Goal: Information Seeking & Learning: Learn about a topic

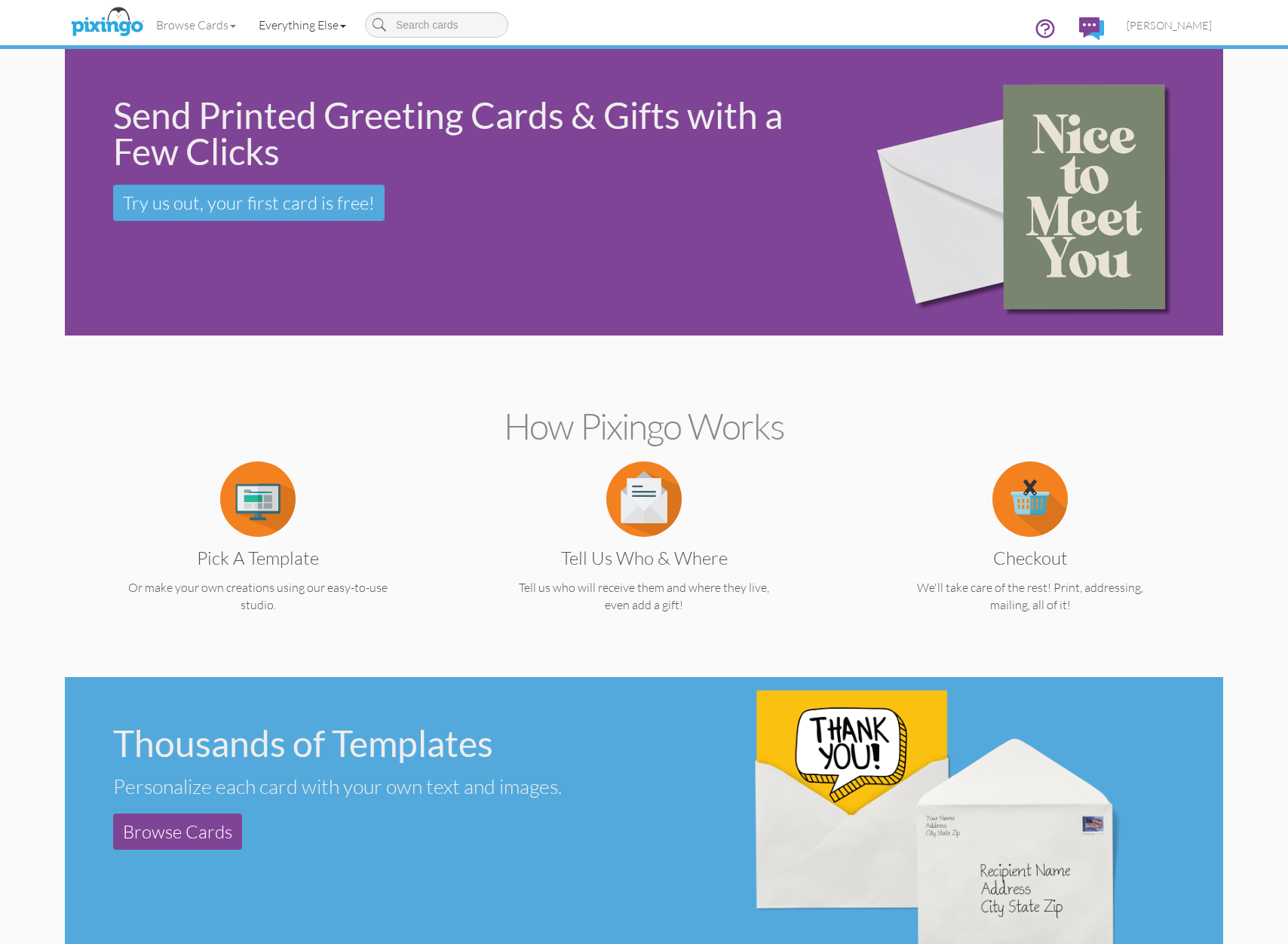
click at [292, 31] on link "Everything Else" at bounding box center [303, 25] width 110 height 38
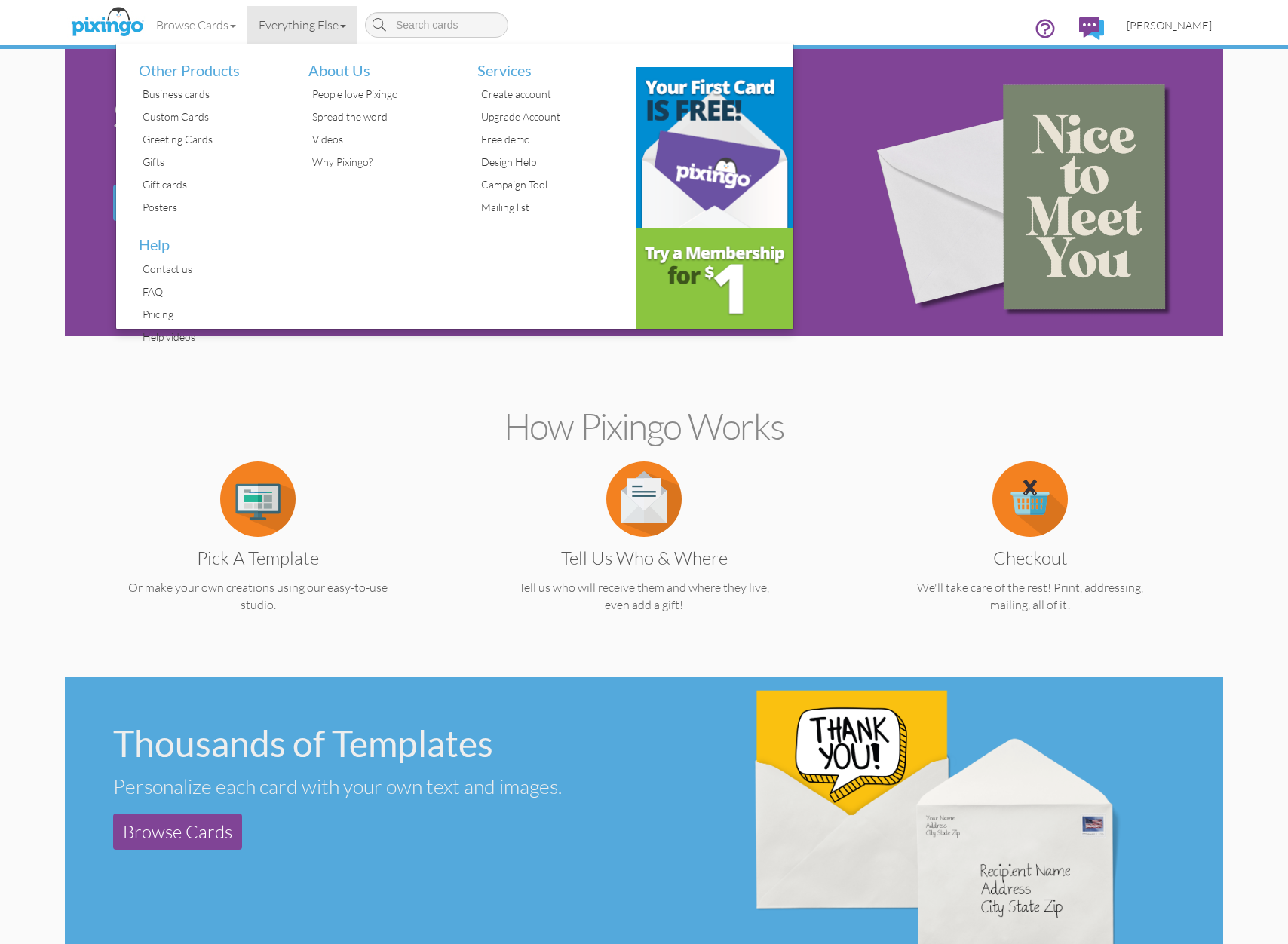
click at [1202, 40] on link "[PERSON_NAME]" at bounding box center [1169, 25] width 108 height 39
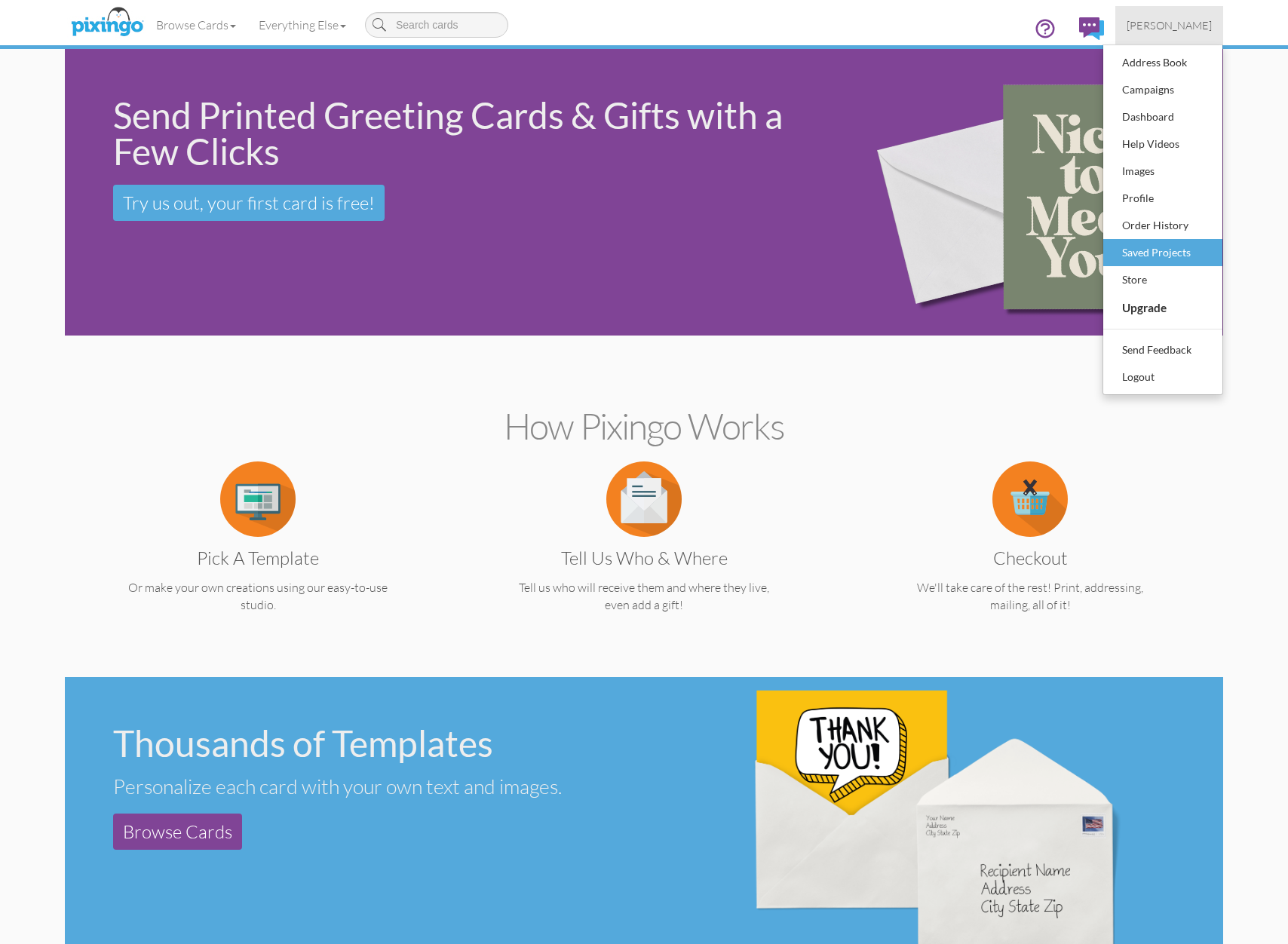
click at [1171, 258] on div "Saved Projects" at bounding box center [1163, 252] width 89 height 23
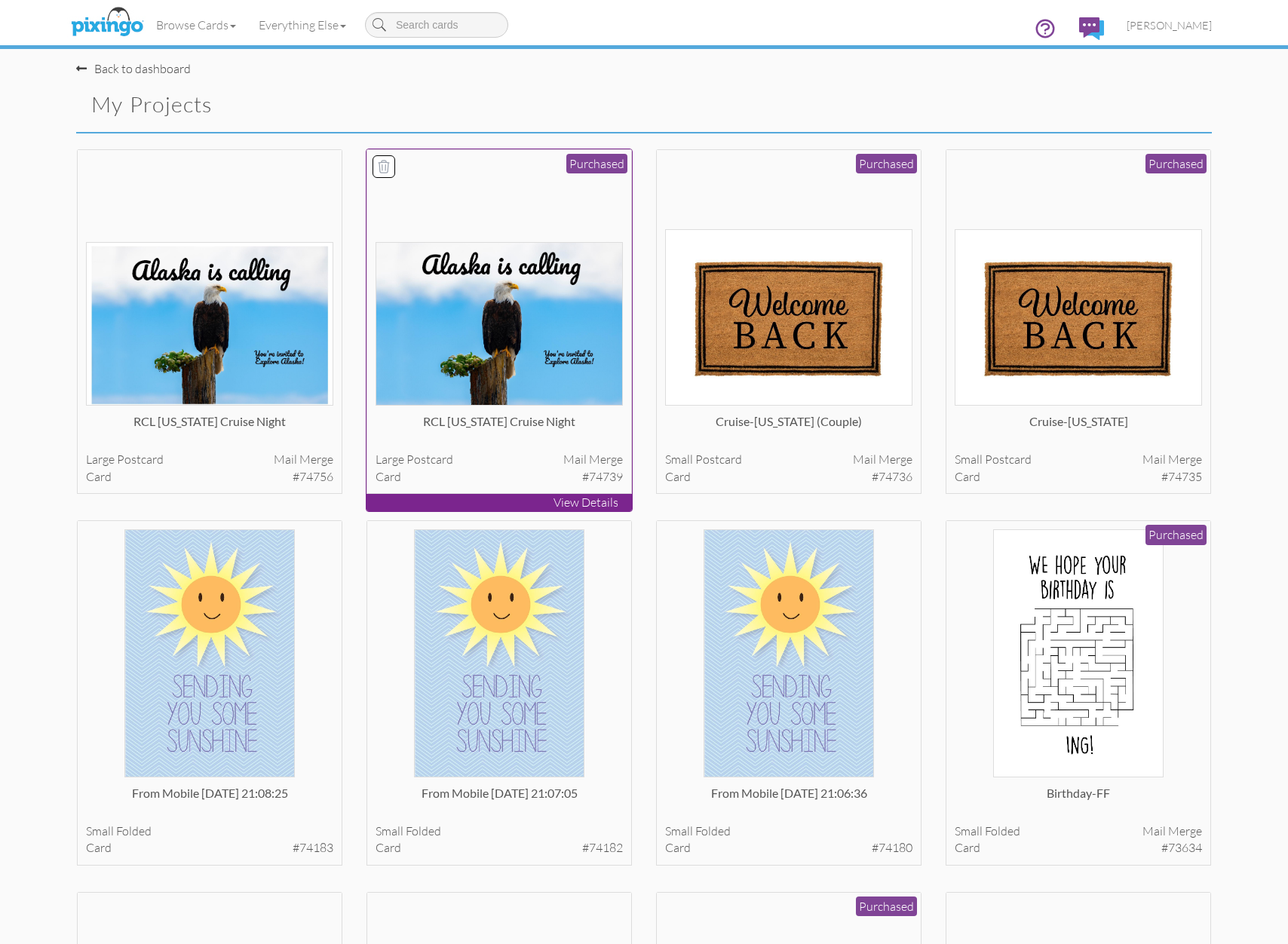
click at [431, 337] on img at bounding box center [499, 324] width 248 height 164
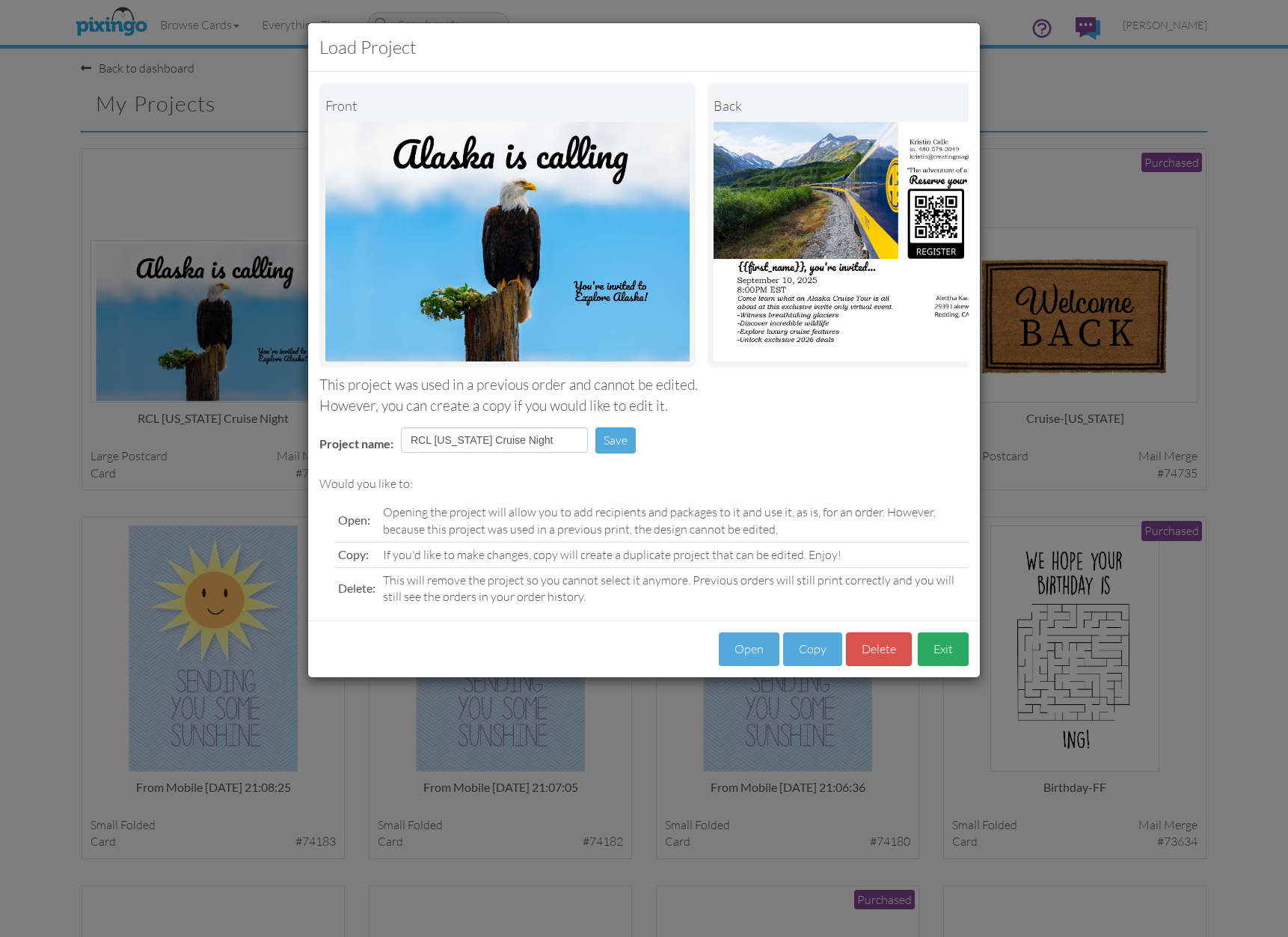
click at [941, 652] on button "Exit" at bounding box center [943, 648] width 51 height 34
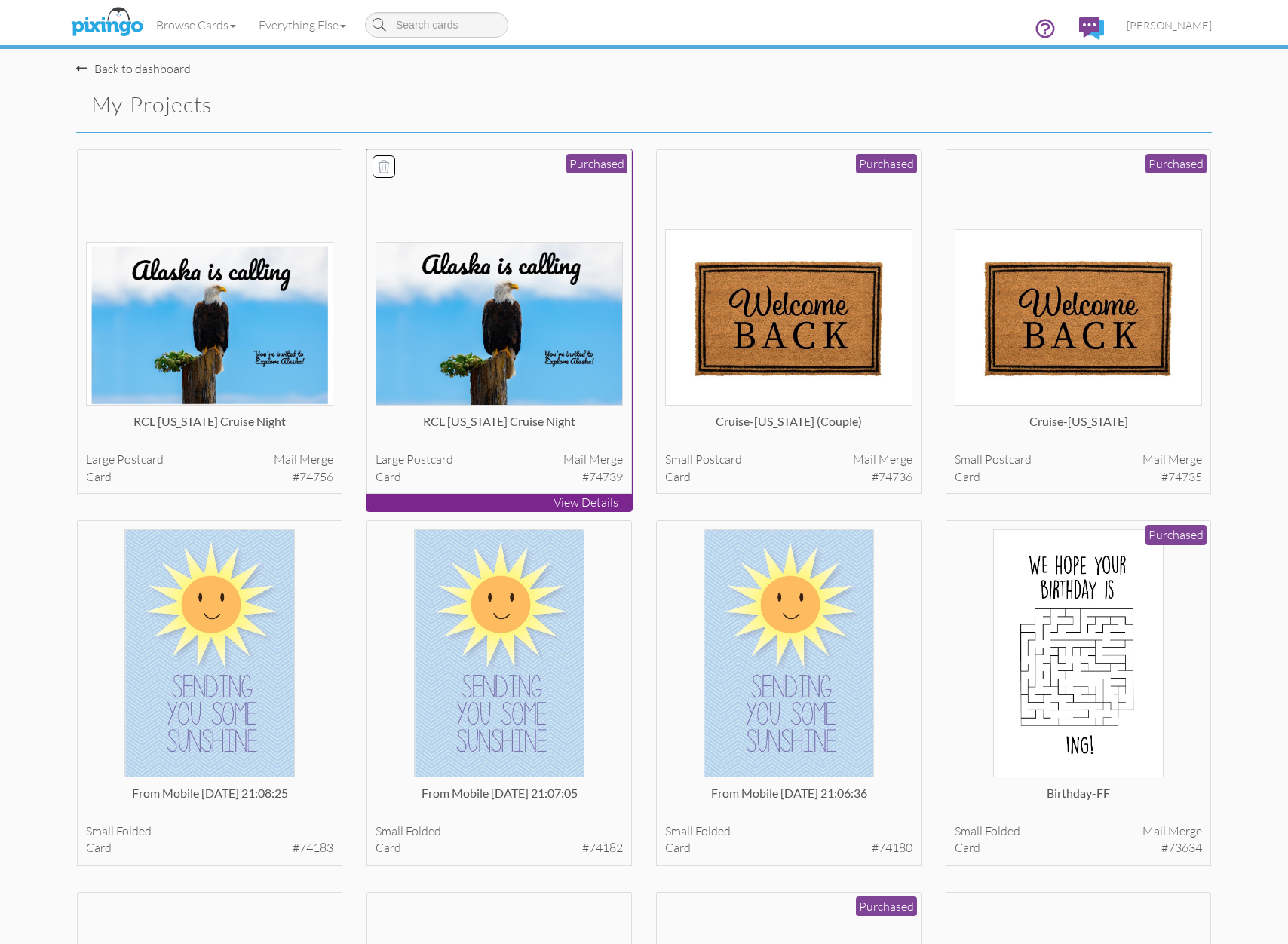
click at [552, 293] on img at bounding box center [499, 324] width 248 height 164
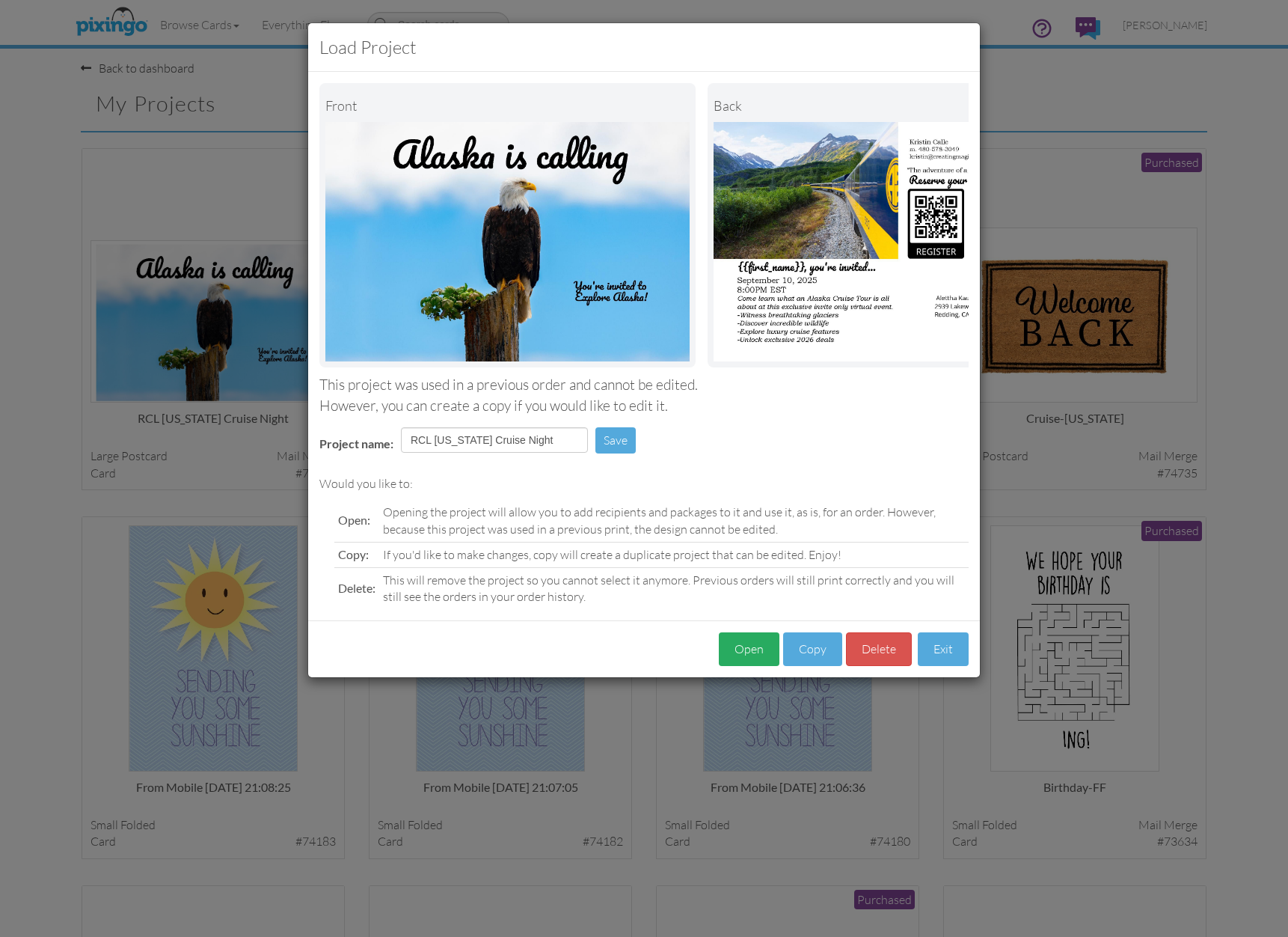
click at [757, 655] on button "Open" at bounding box center [748, 648] width 60 height 34
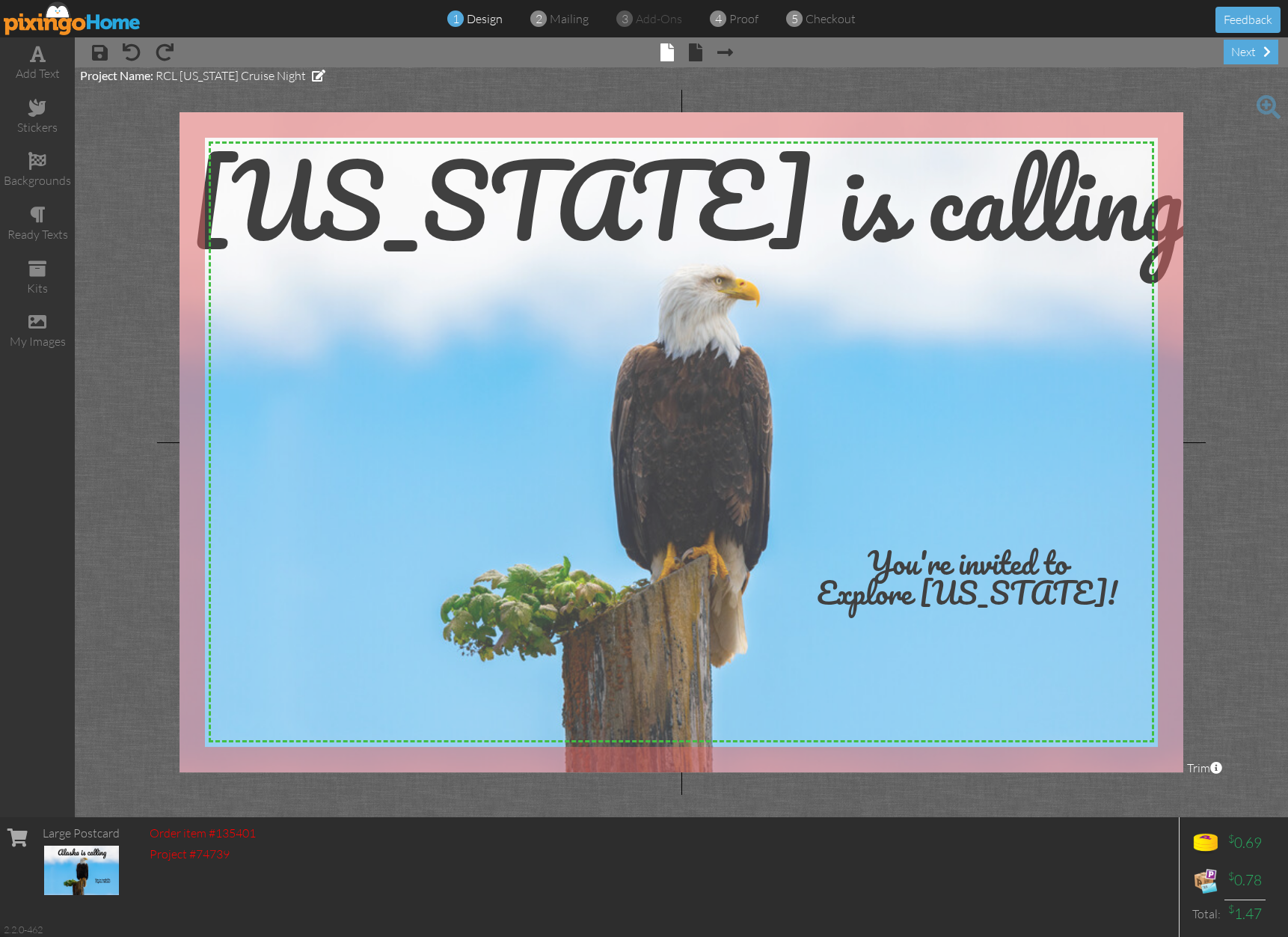
click at [66, 26] on img at bounding box center [73, 18] width 138 height 34
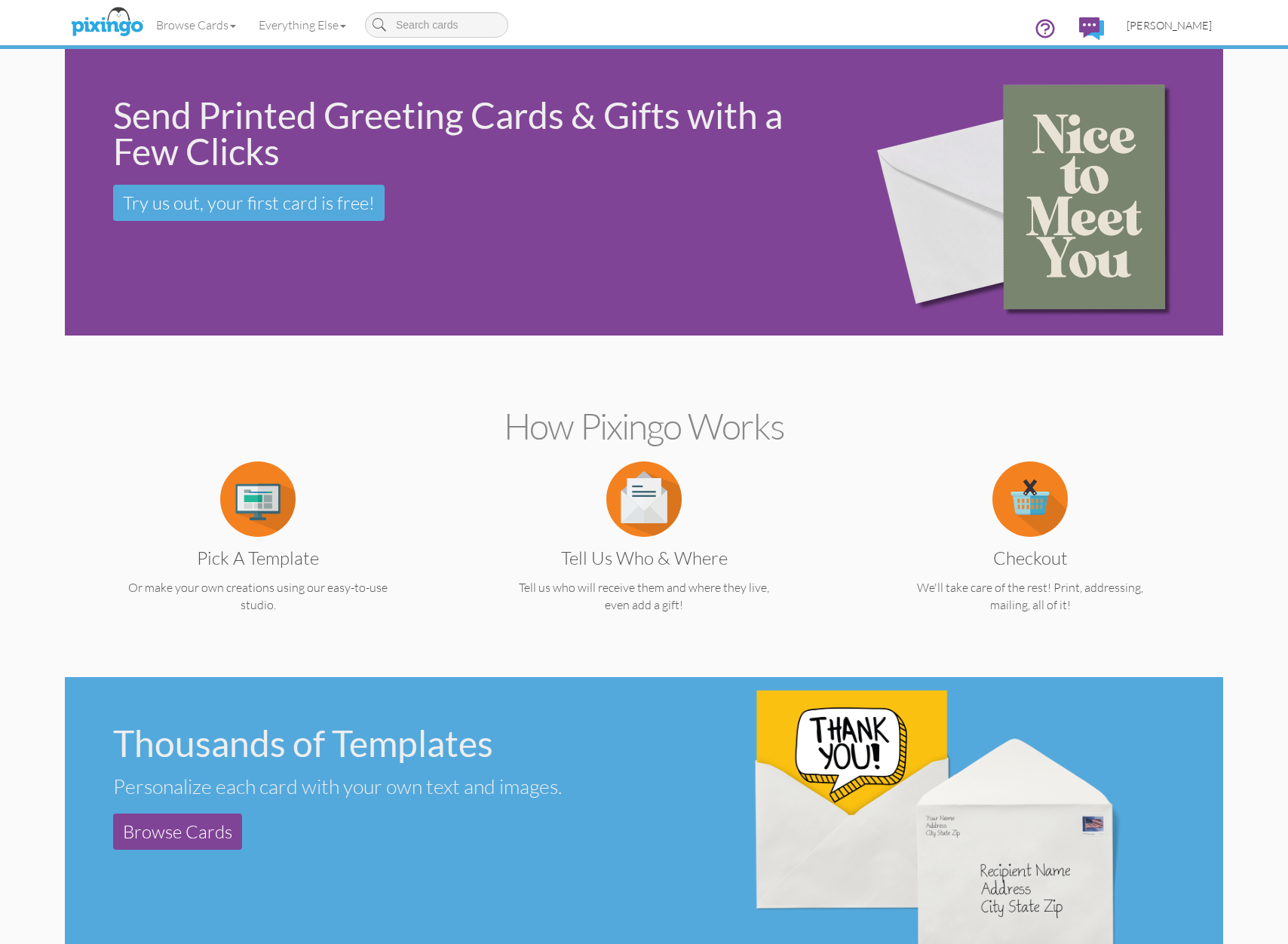
click at [1194, 29] on span "[PERSON_NAME]" at bounding box center [1169, 25] width 85 height 13
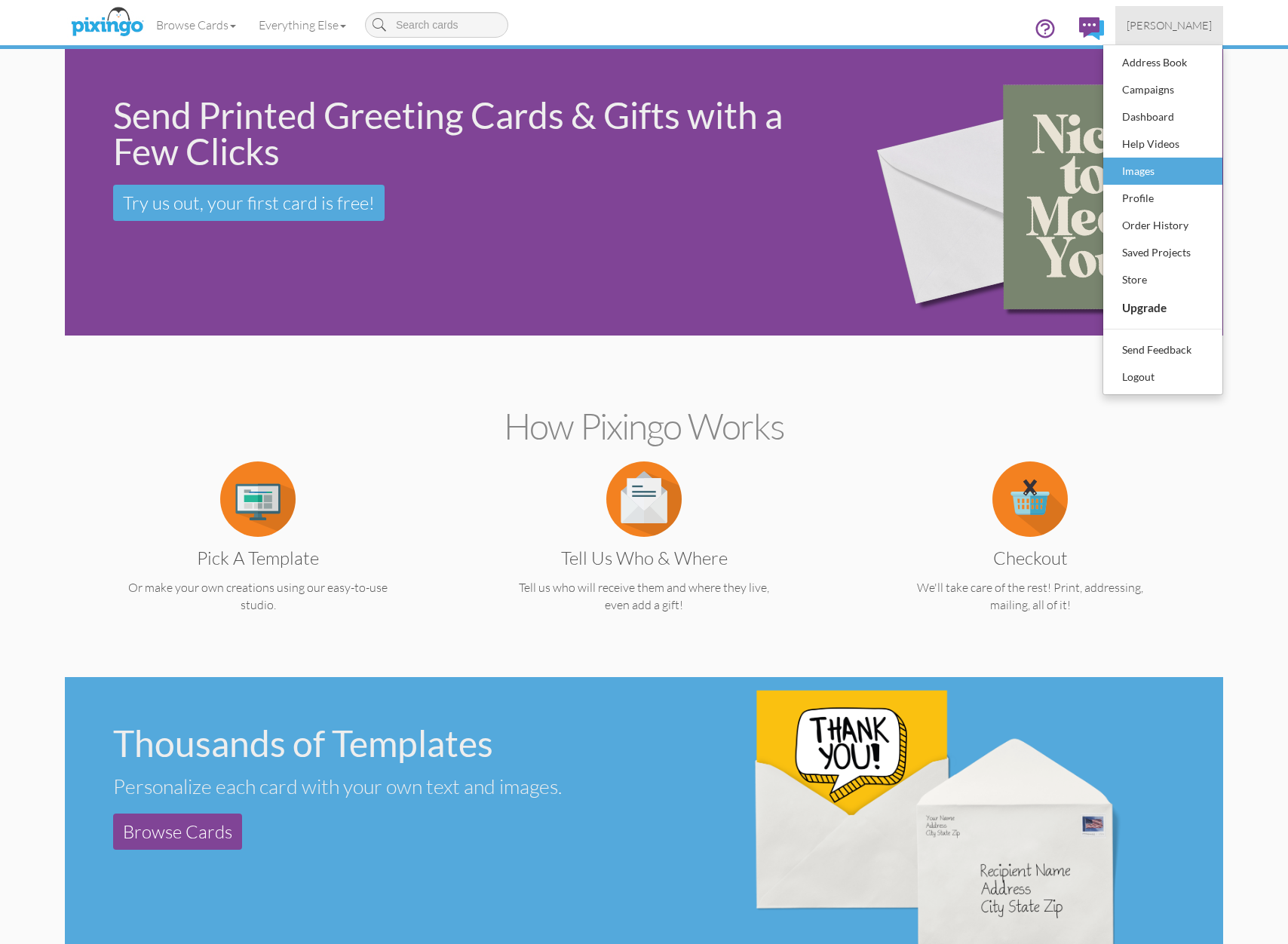
click at [1163, 165] on div "Images" at bounding box center [1163, 171] width 89 height 23
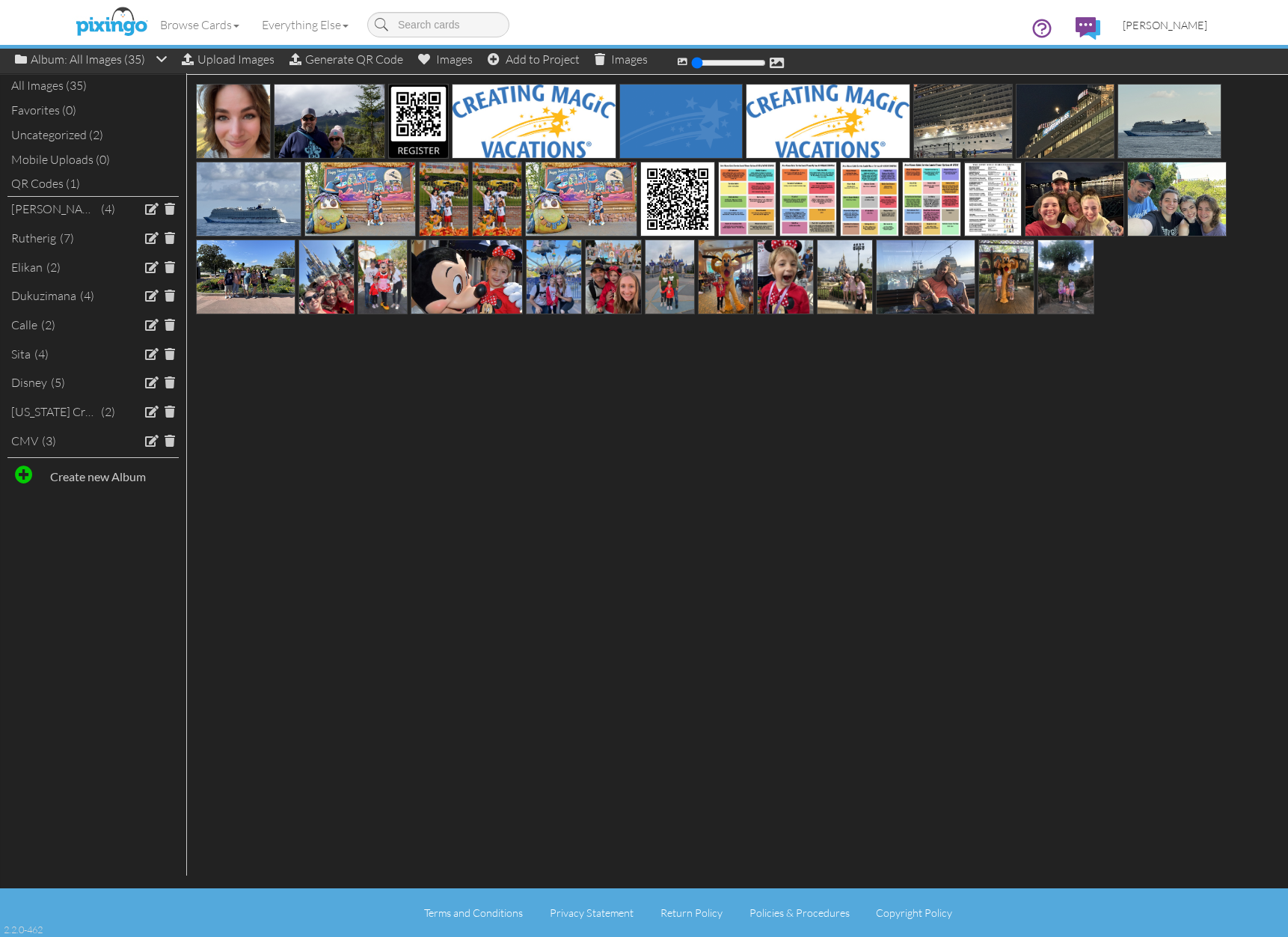
click at [1163, 30] on span "[PERSON_NAME]" at bounding box center [1165, 25] width 84 height 13
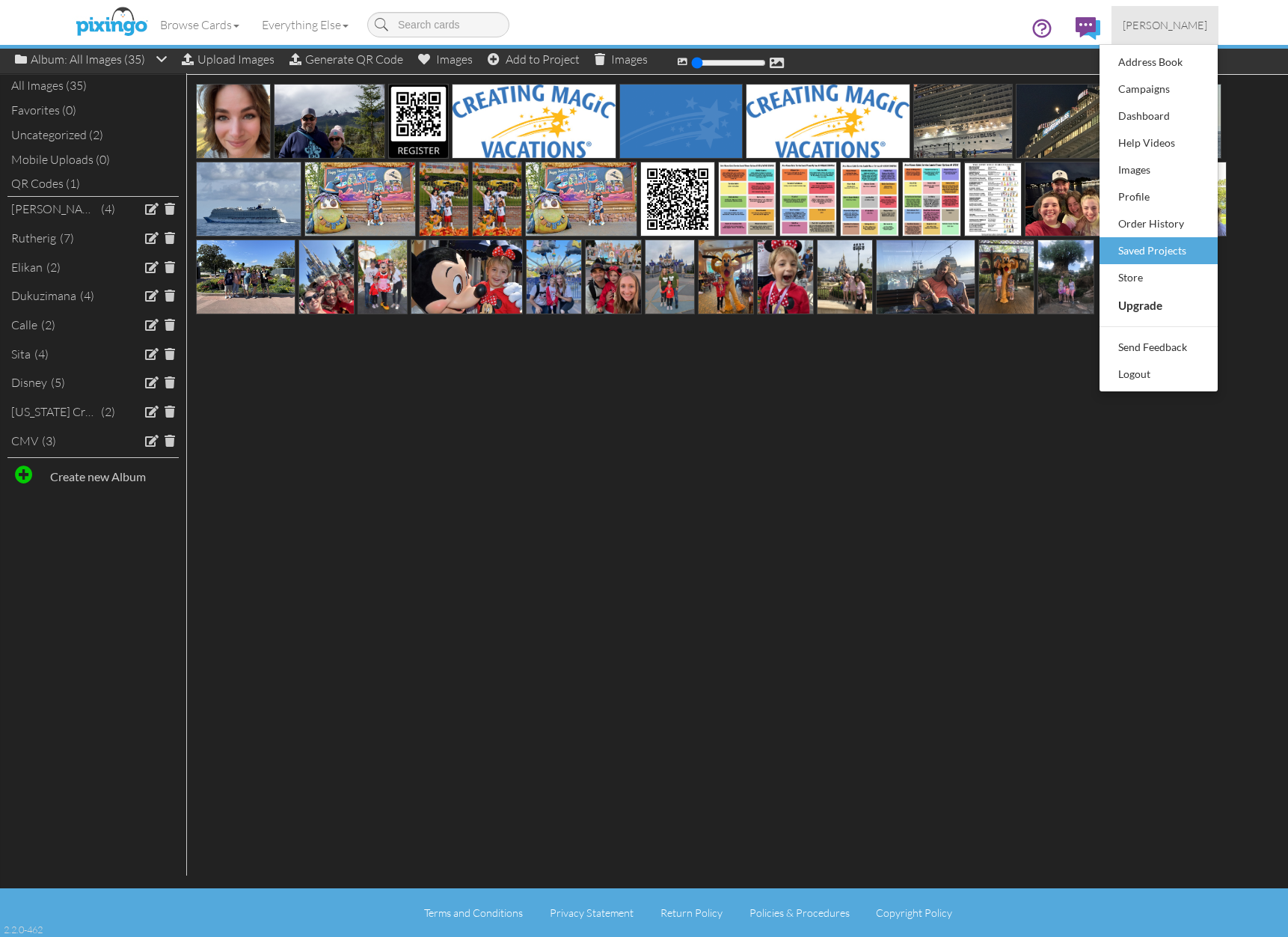
click at [1161, 252] on div "Saved Projects" at bounding box center [1158, 250] width 88 height 23
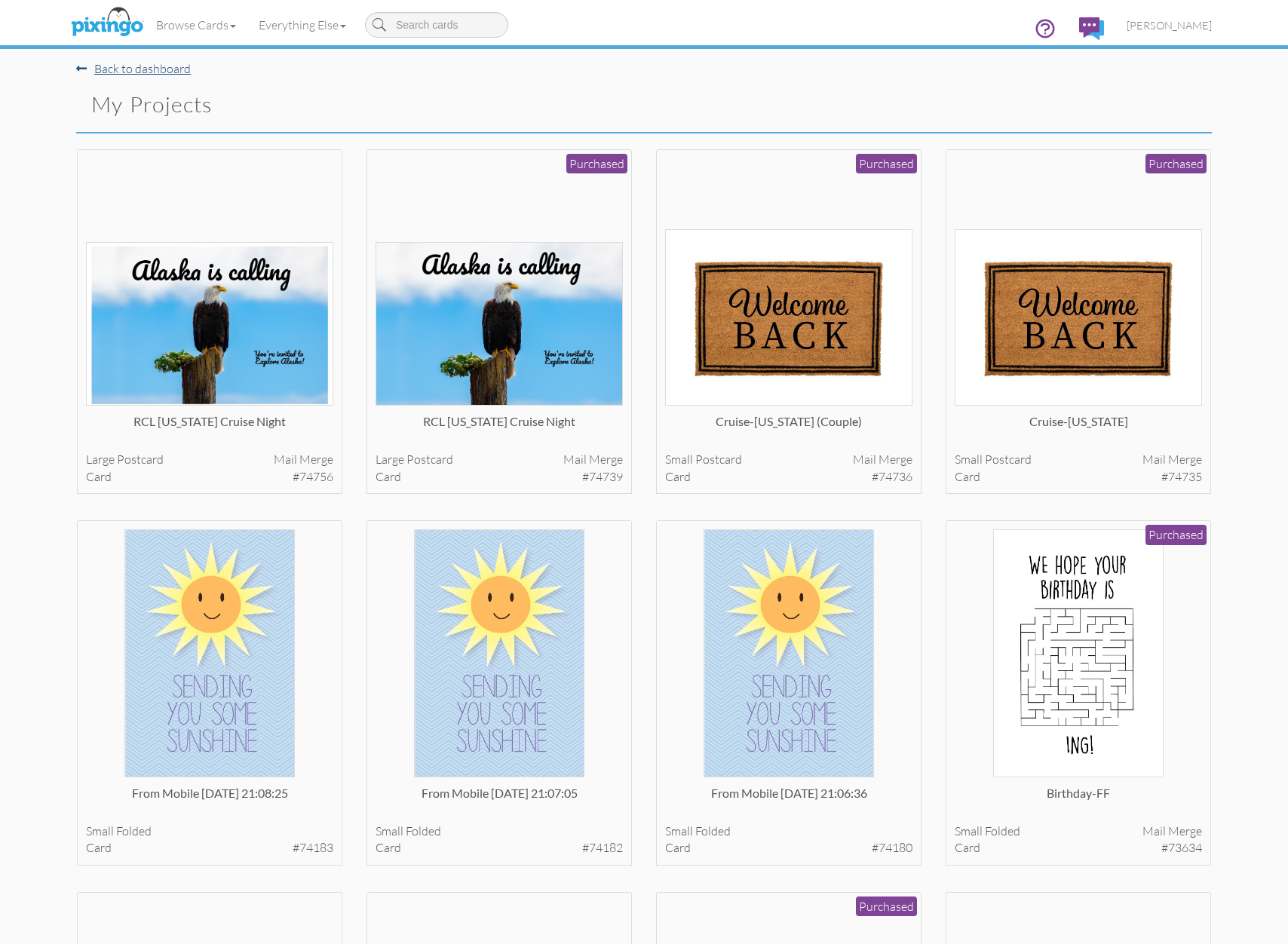
click at [157, 62] on link "Back to dashboard" at bounding box center [133, 68] width 114 height 15
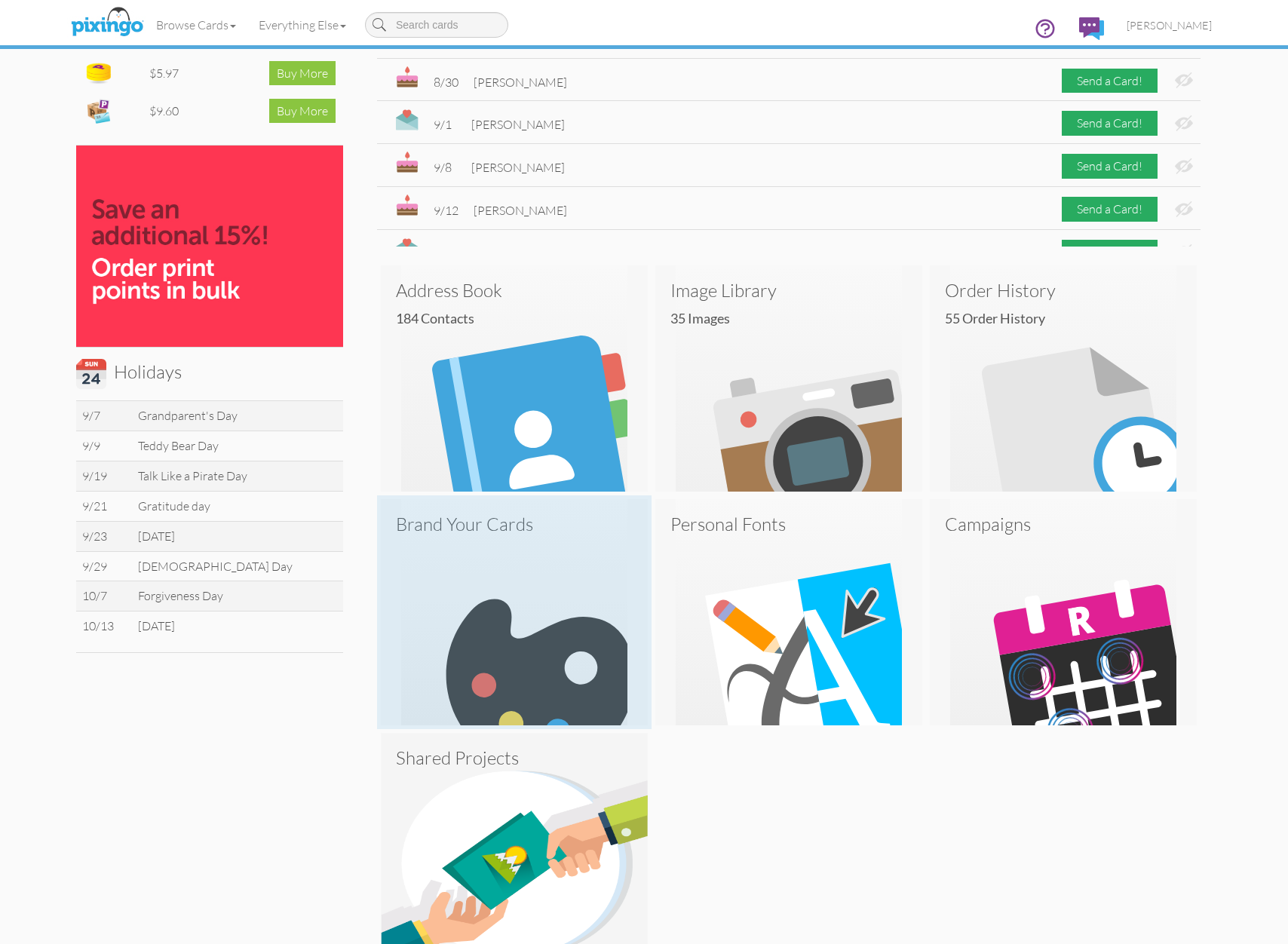
scroll to position [309, 0]
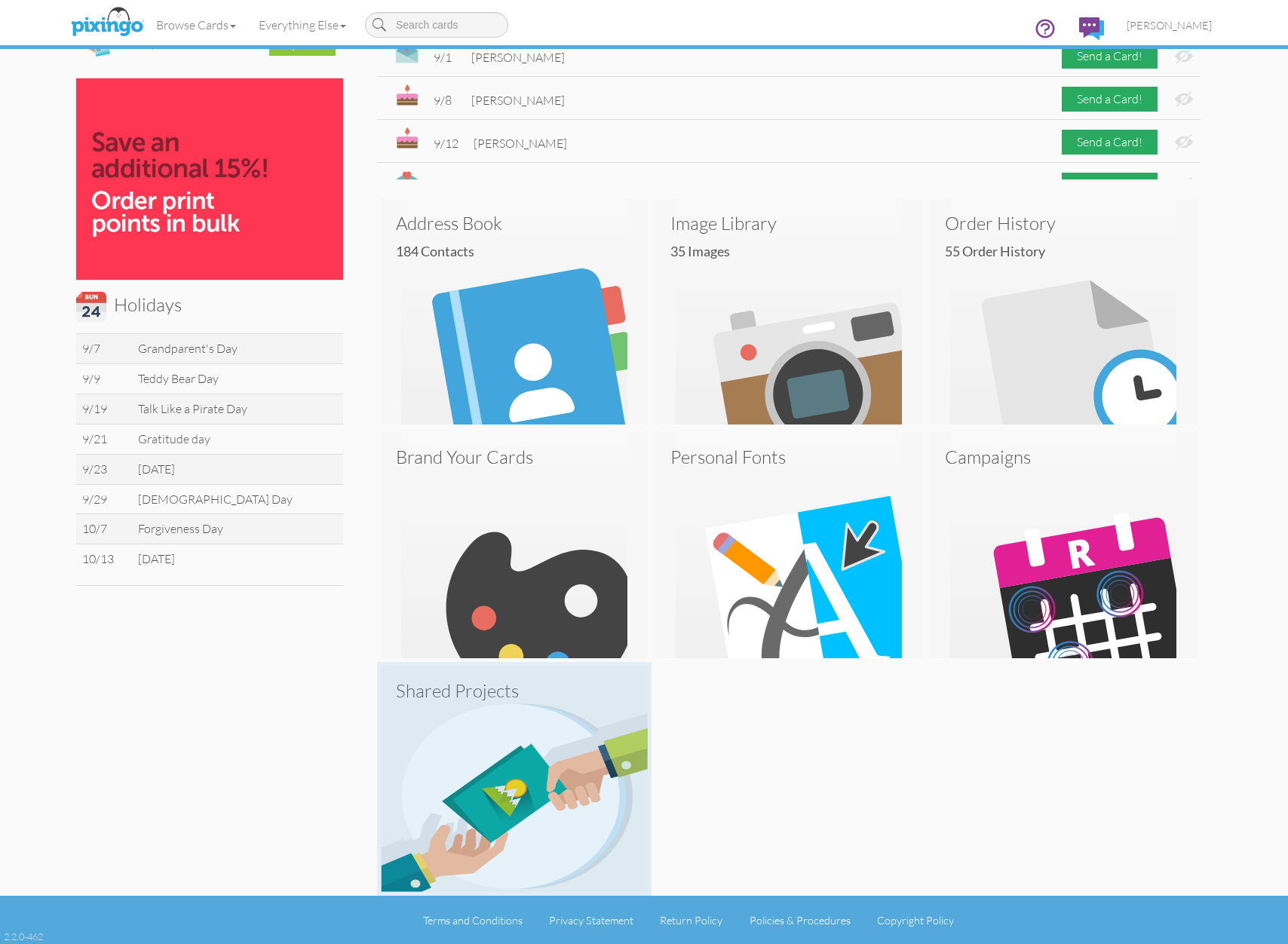
click at [612, 831] on img at bounding box center [514, 779] width 267 height 226
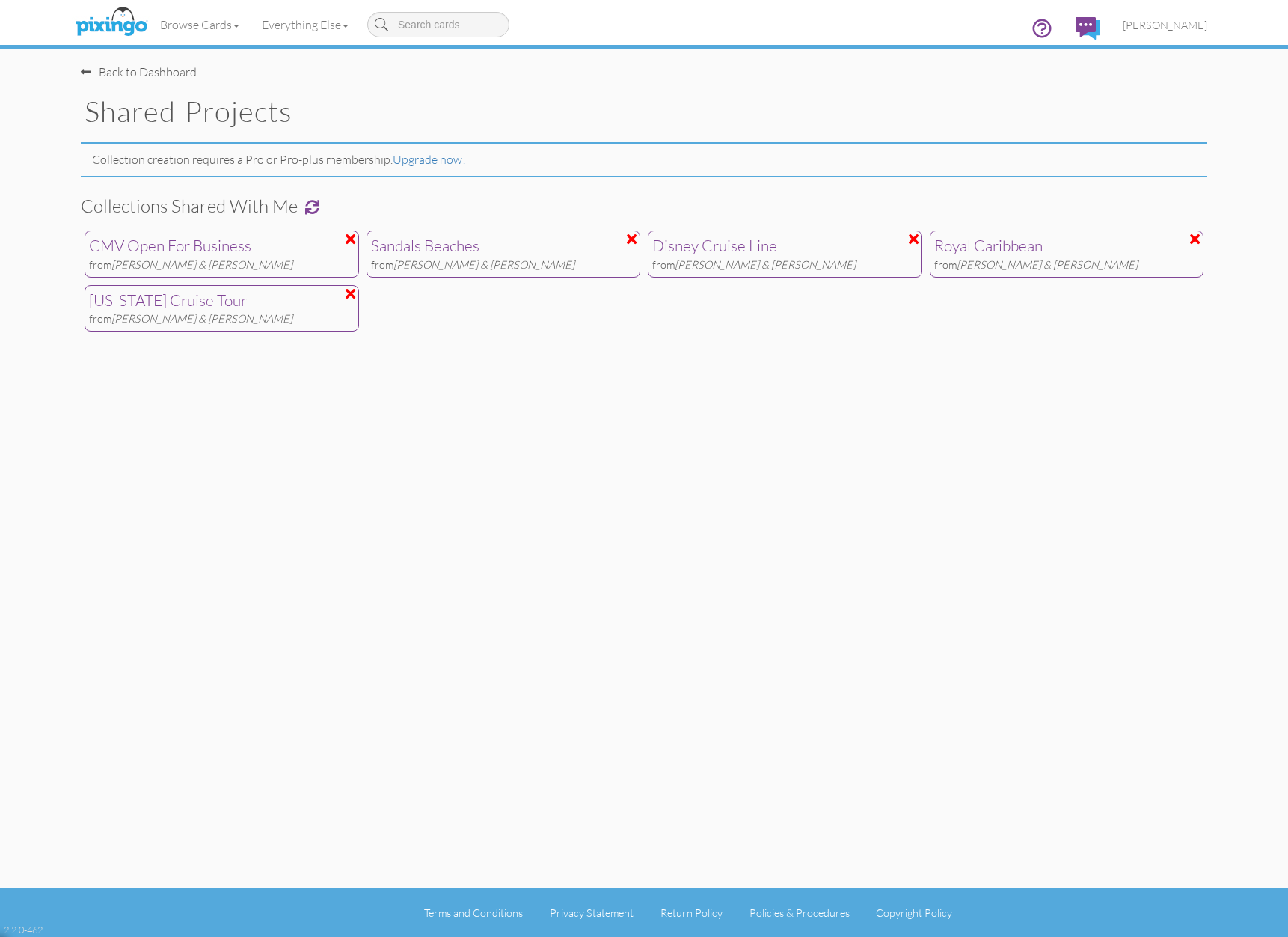
click at [282, 311] on div "from Rob & [PERSON_NAME]" at bounding box center [222, 319] width 266 height 16
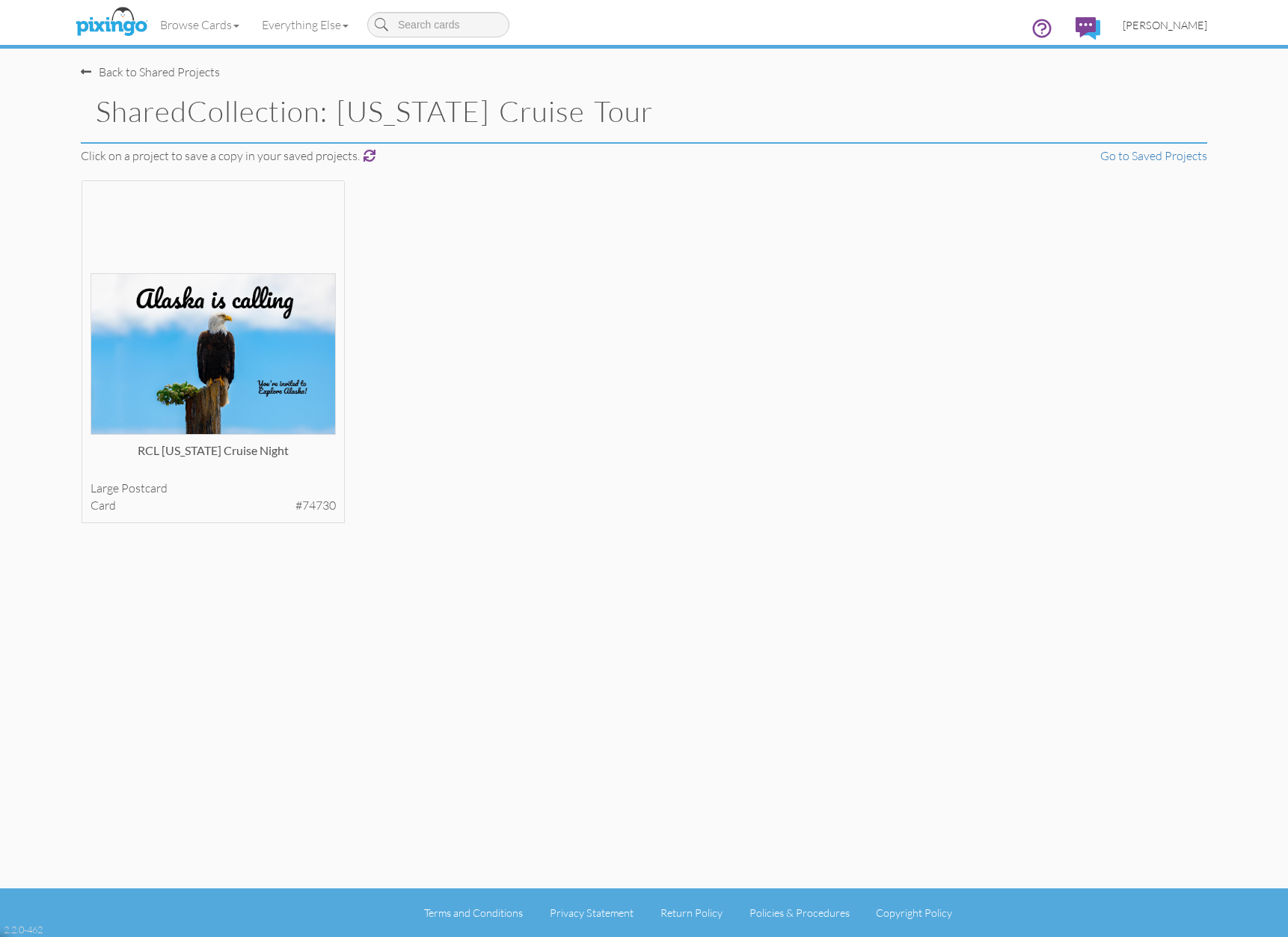
click at [1180, 14] on link "[PERSON_NAME]" at bounding box center [1165, 25] width 107 height 38
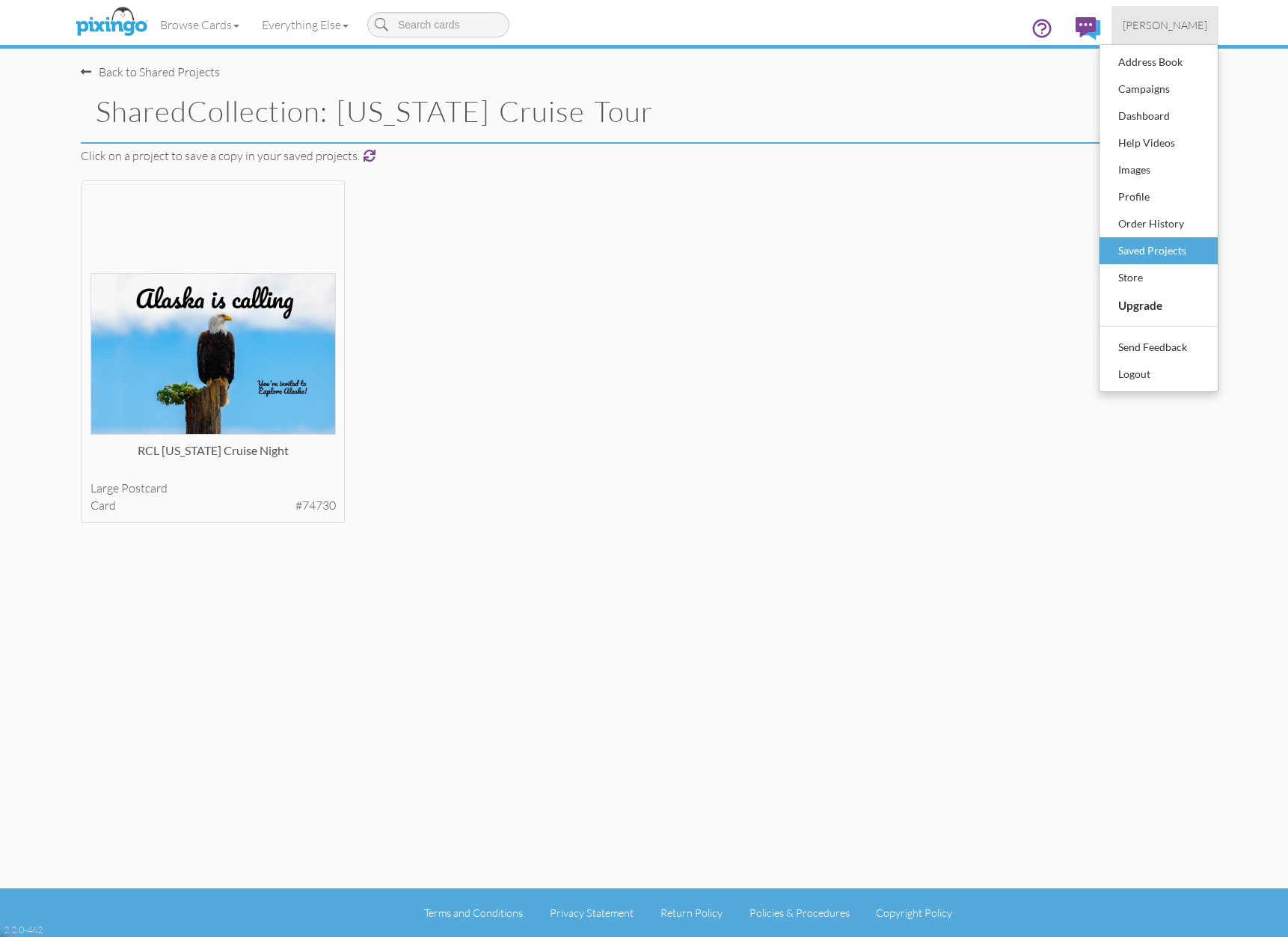
click at [1153, 256] on div "Saved Projects" at bounding box center [1158, 250] width 88 height 23
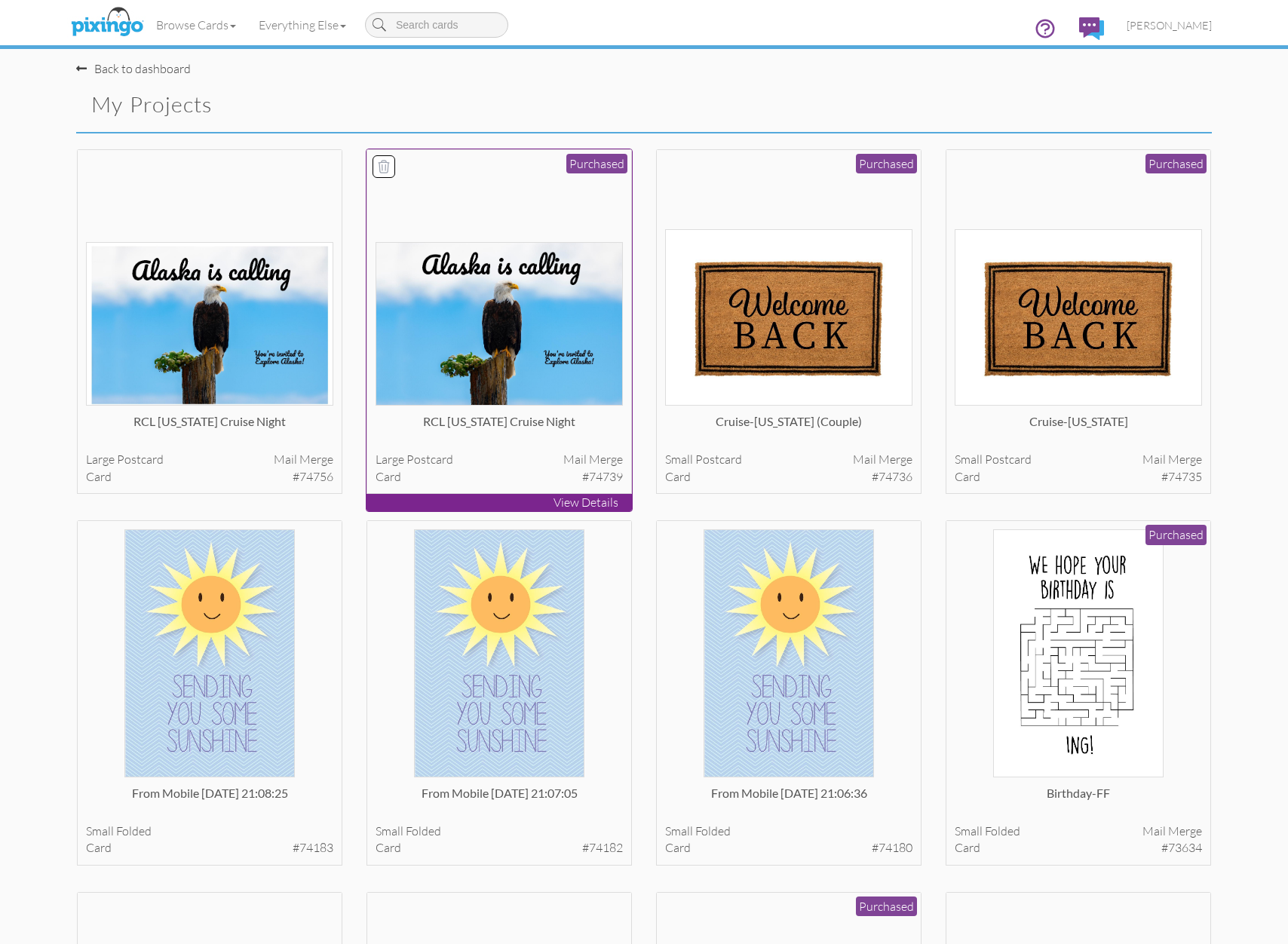
click at [583, 500] on p "View Details" at bounding box center [499, 503] width 266 height 17
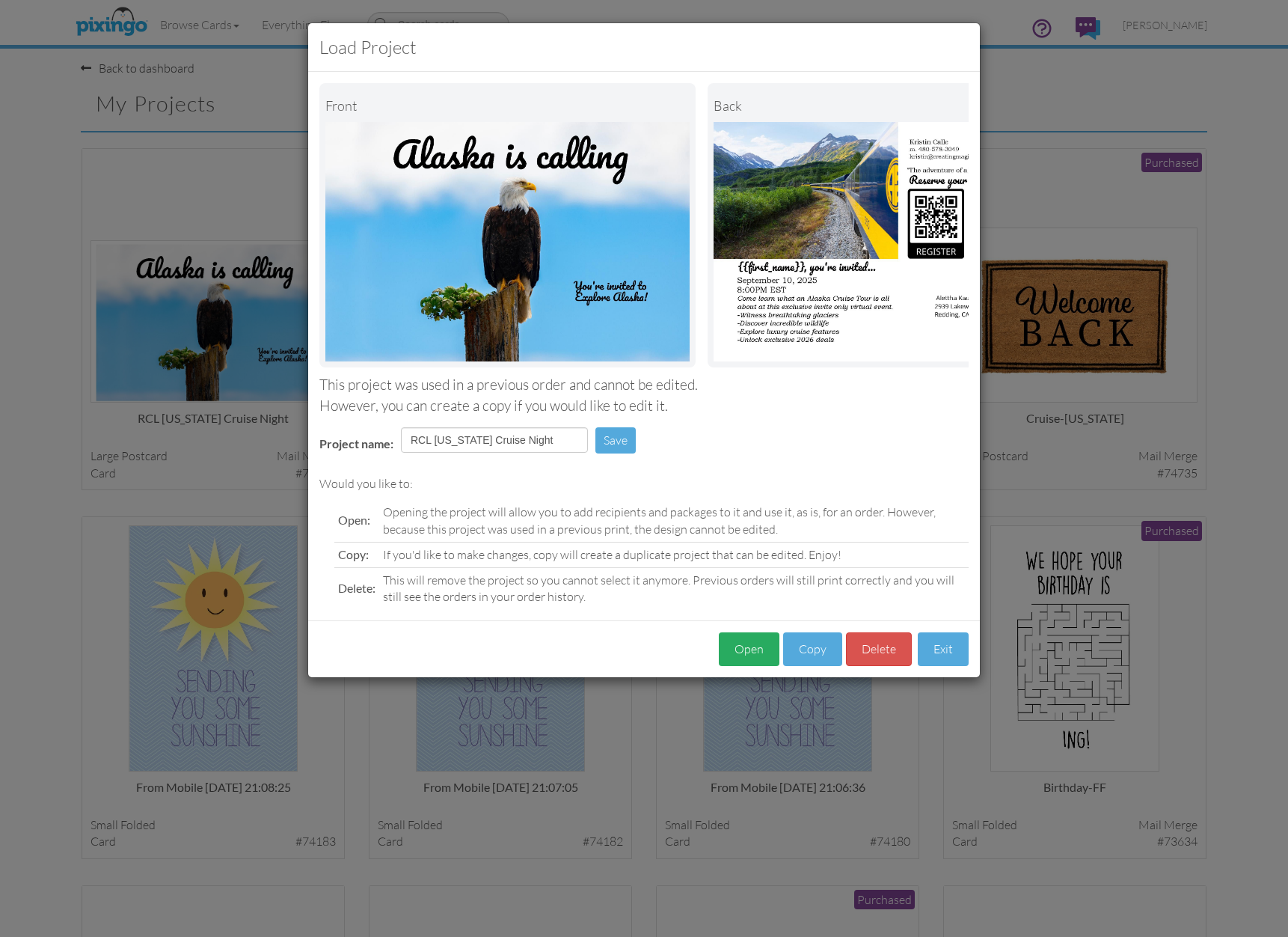
click at [766, 658] on button "Open" at bounding box center [748, 648] width 60 height 34
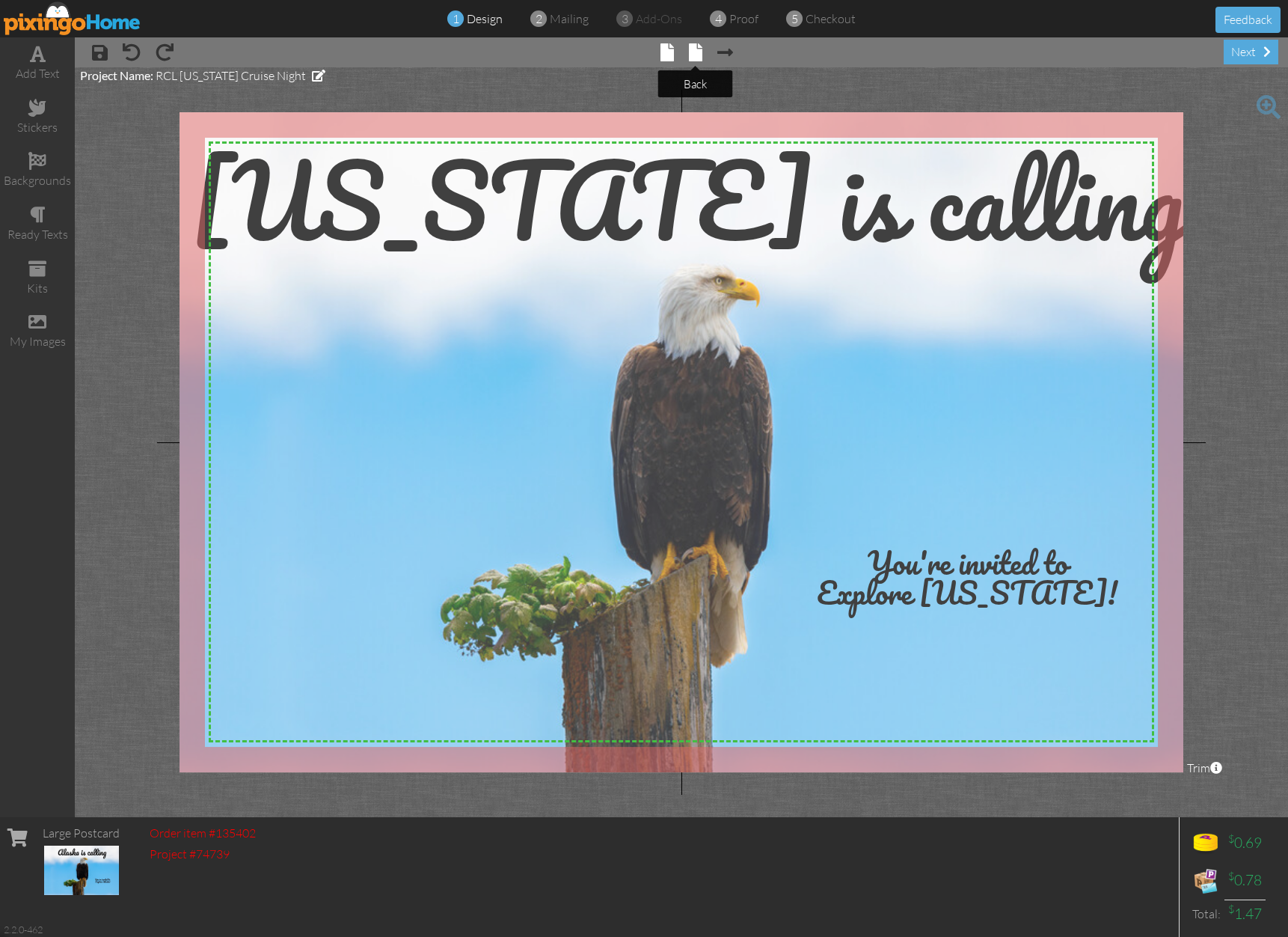
click at [692, 59] on span at bounding box center [695, 52] width 13 height 18
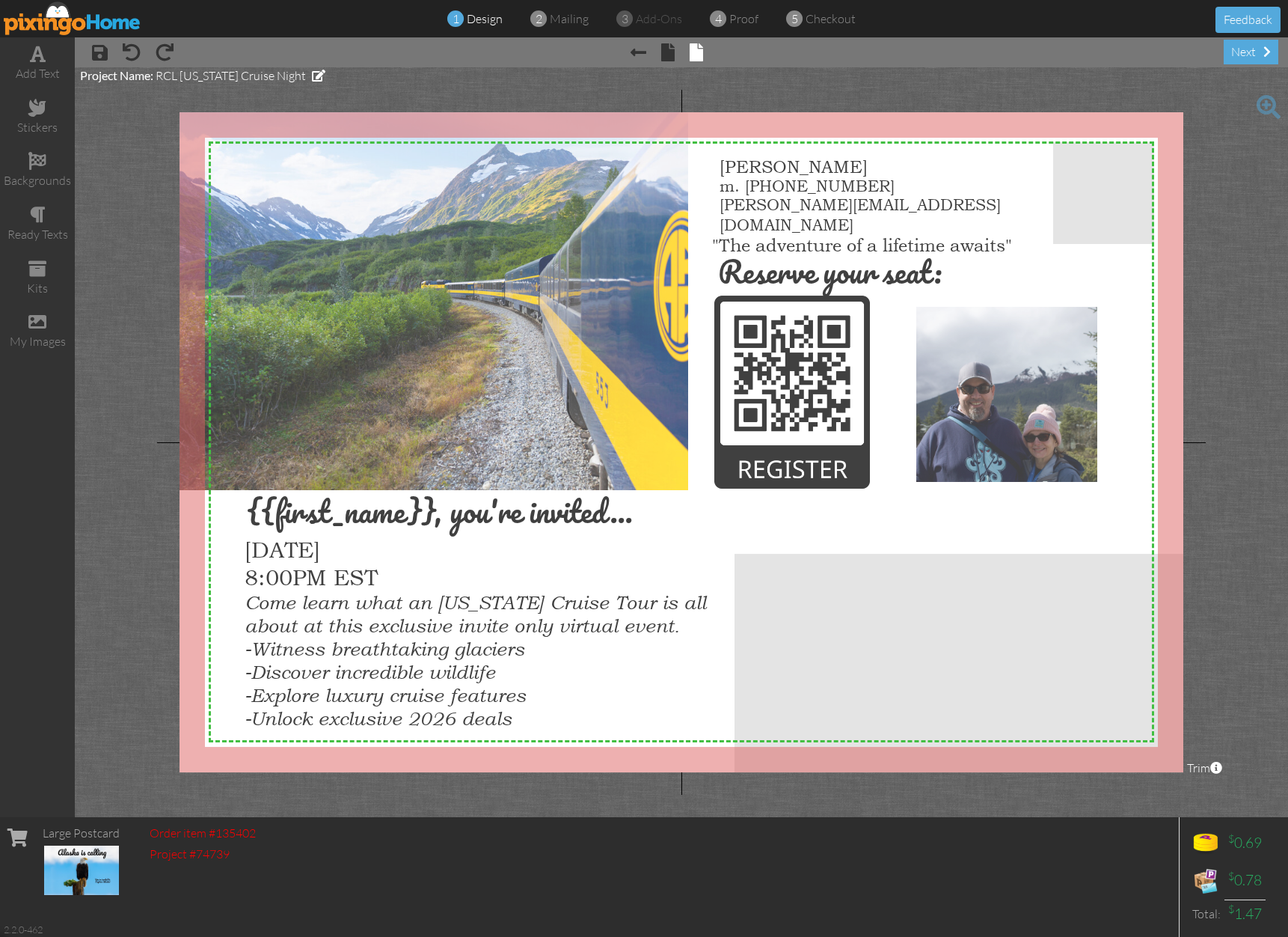
click at [755, 178] on div at bounding box center [682, 442] width 1004 height 660
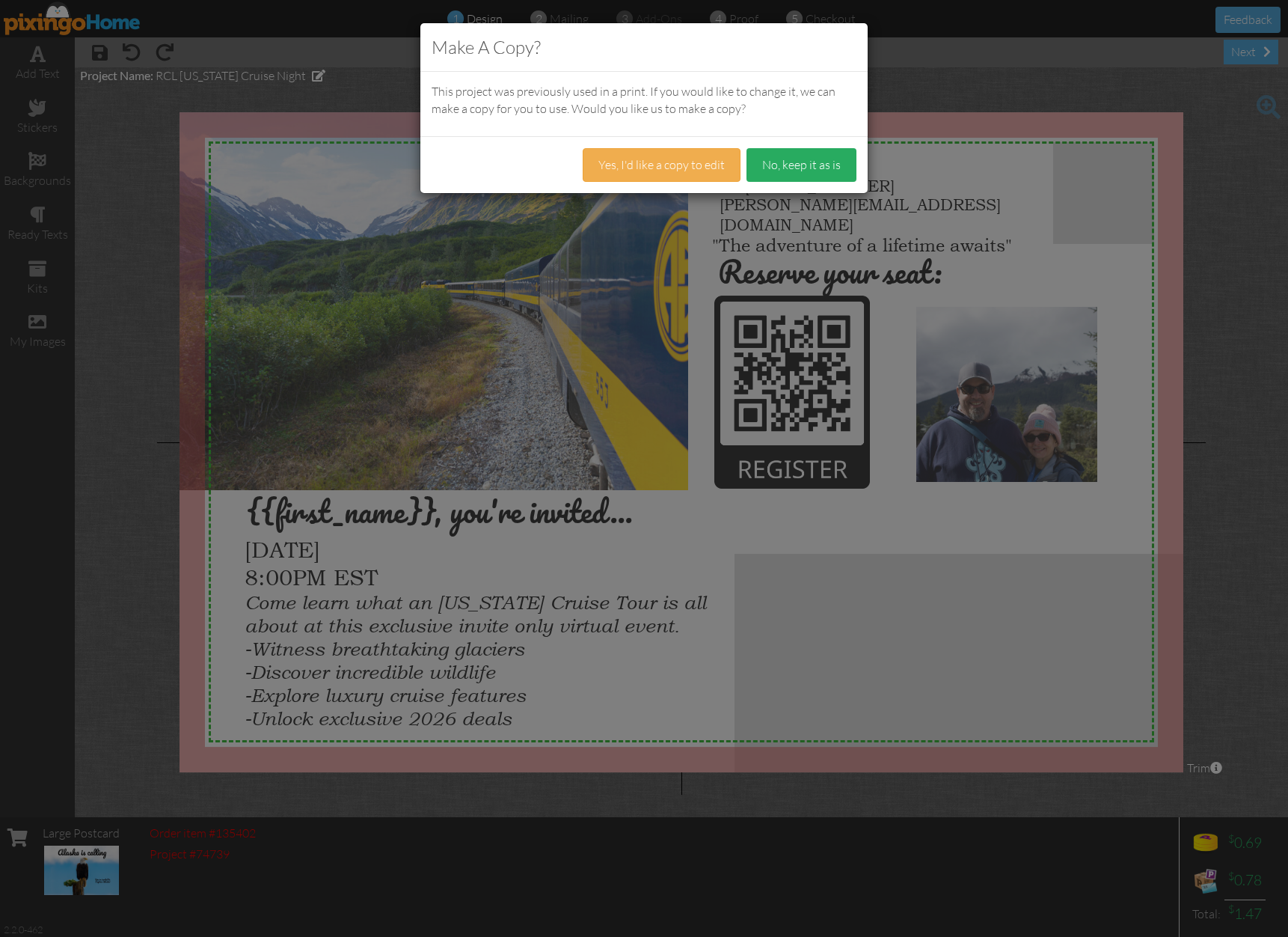
click at [773, 164] on button "No, keep it as is" at bounding box center [802, 164] width 110 height 34
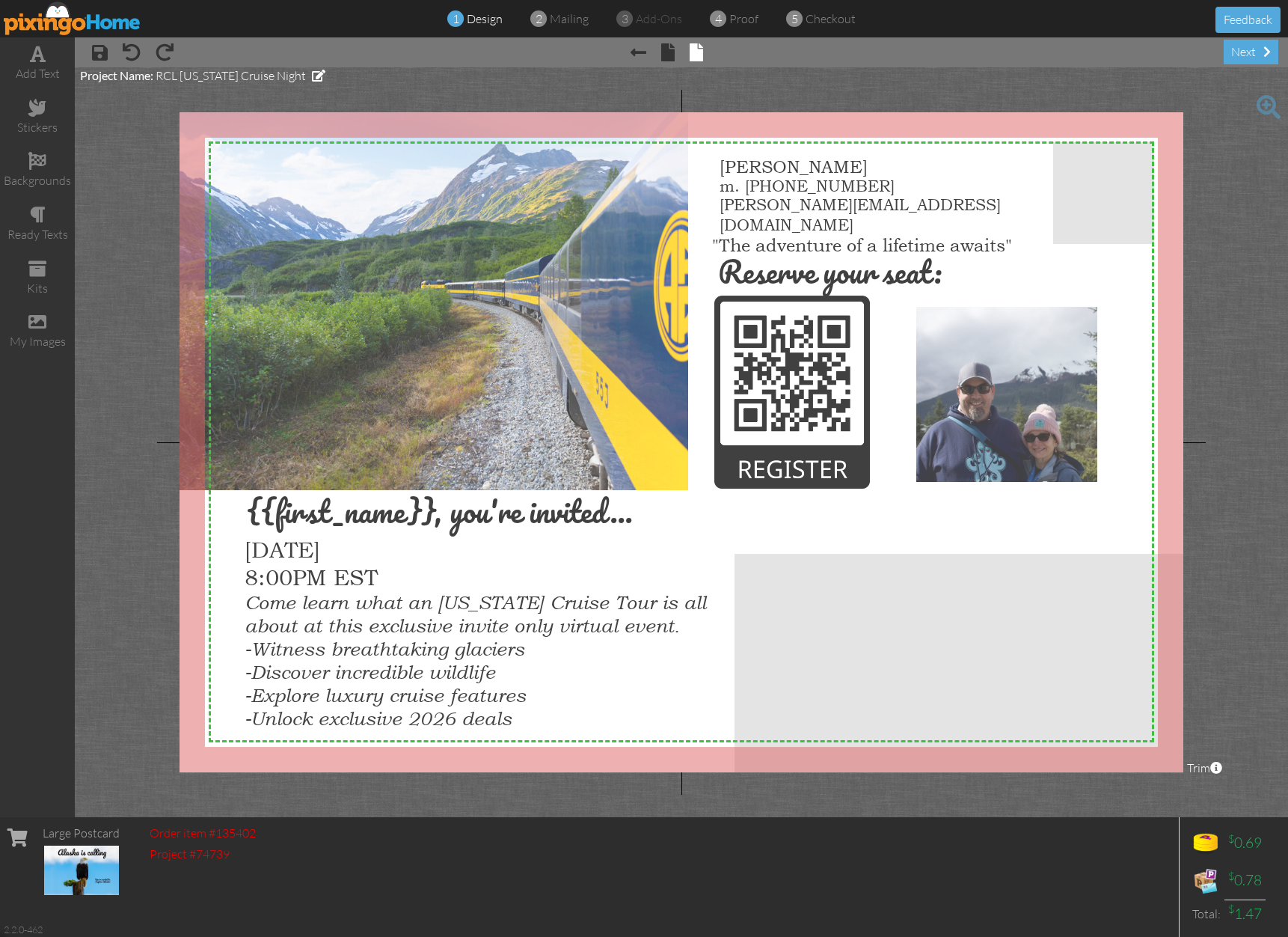
click at [723, 172] on div at bounding box center [682, 442] width 1004 height 660
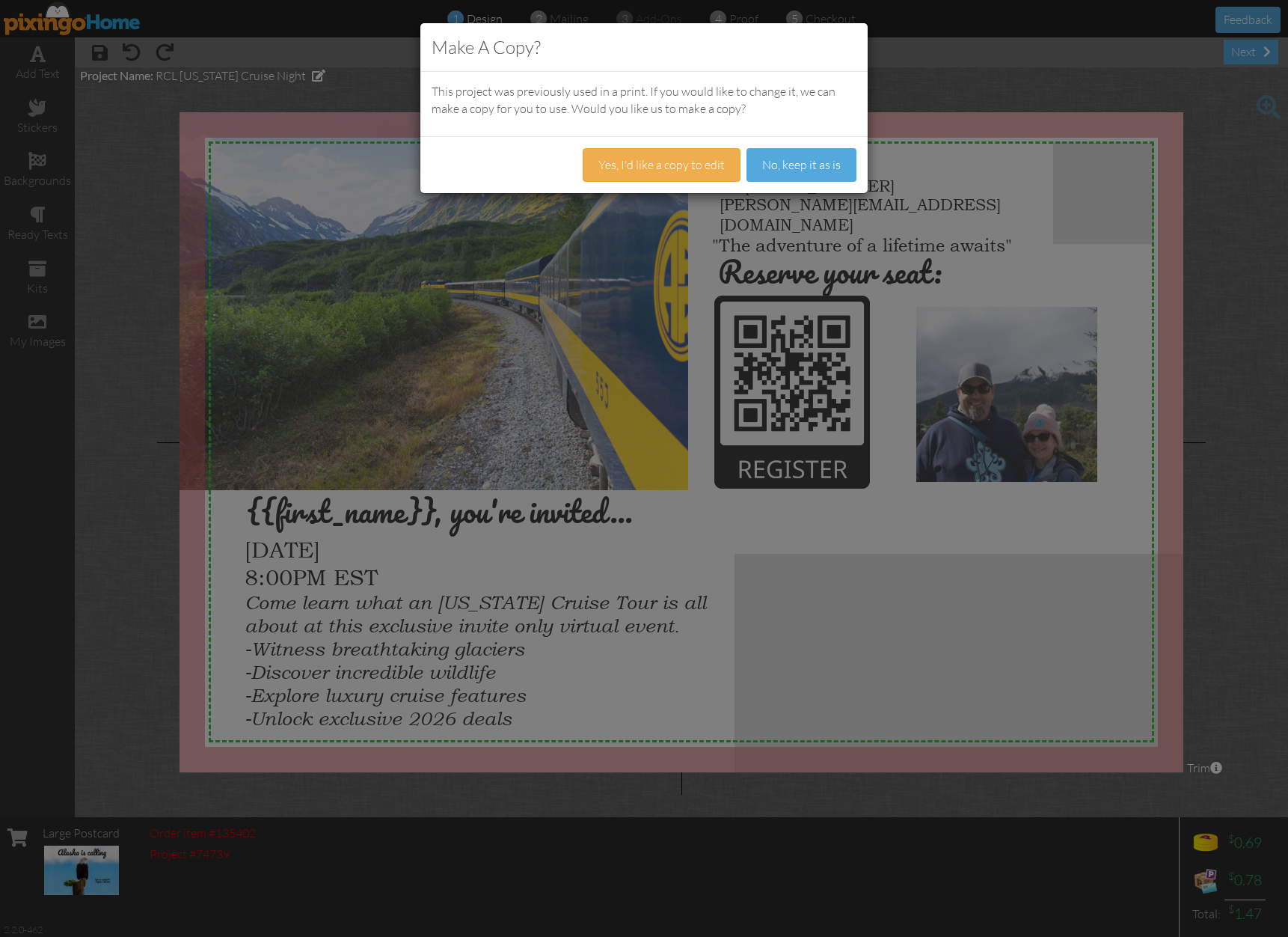
click at [723, 172] on button "Yes, I'd like a copy to edit" at bounding box center [662, 164] width 158 height 34
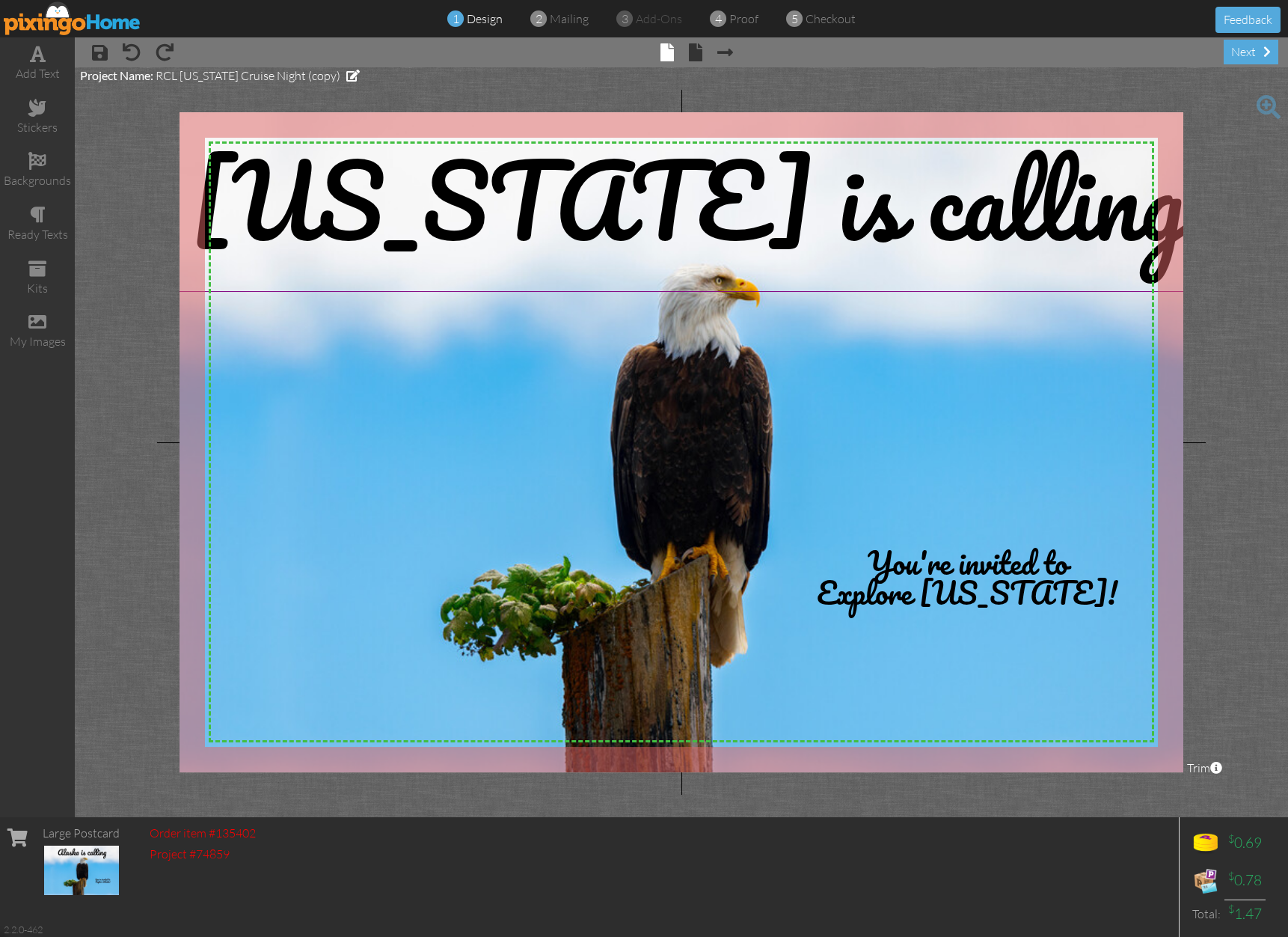
click at [686, 217] on span "[US_STATE] is calling" at bounding box center [688, 199] width 995 height 168
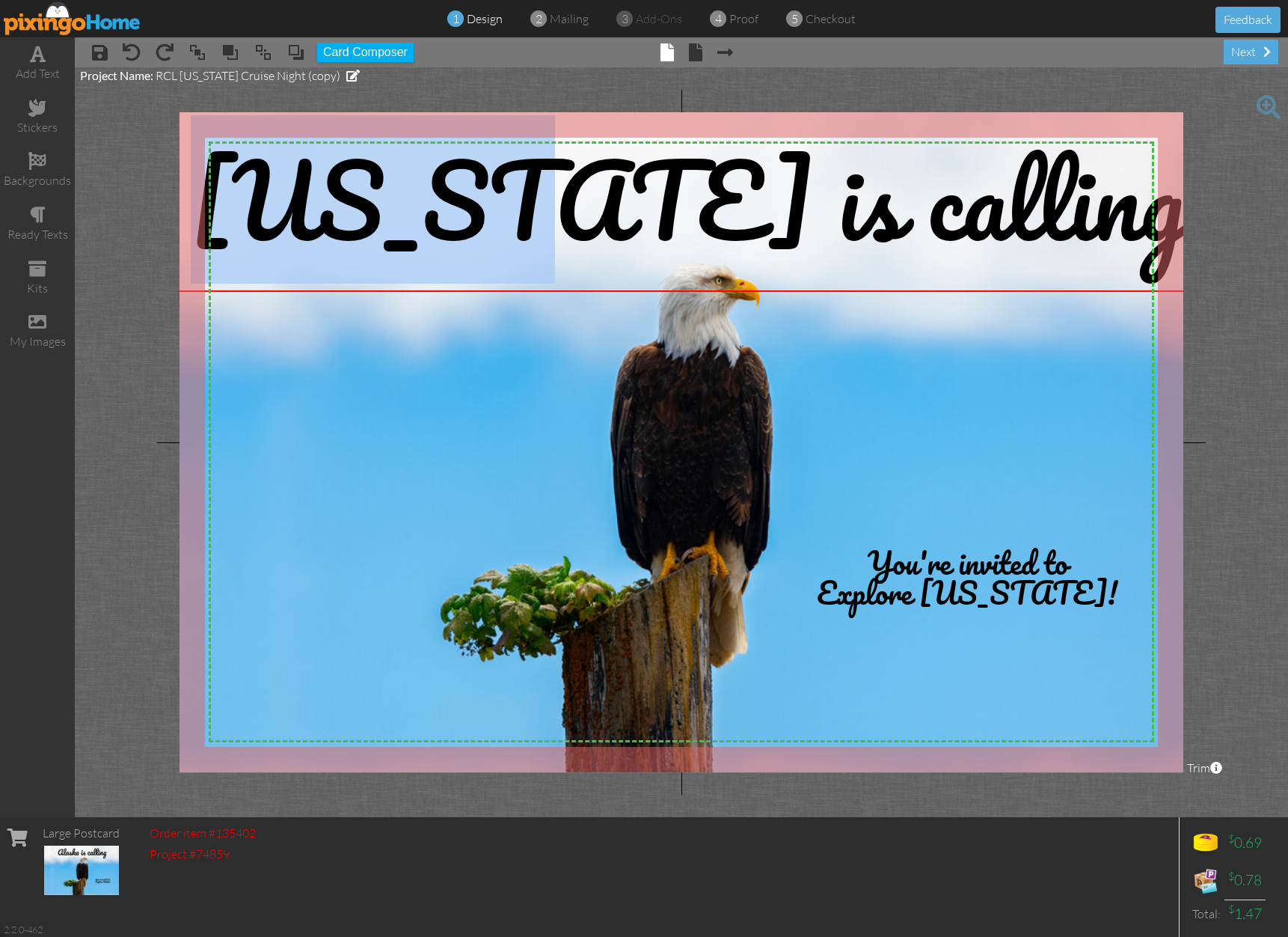
click at [235, 277] on div "[US_STATE] is calling" at bounding box center [689, 199] width 1026 height 168
click at [689, 214] on span "[US_STATE] is calling" at bounding box center [688, 199] width 995 height 168
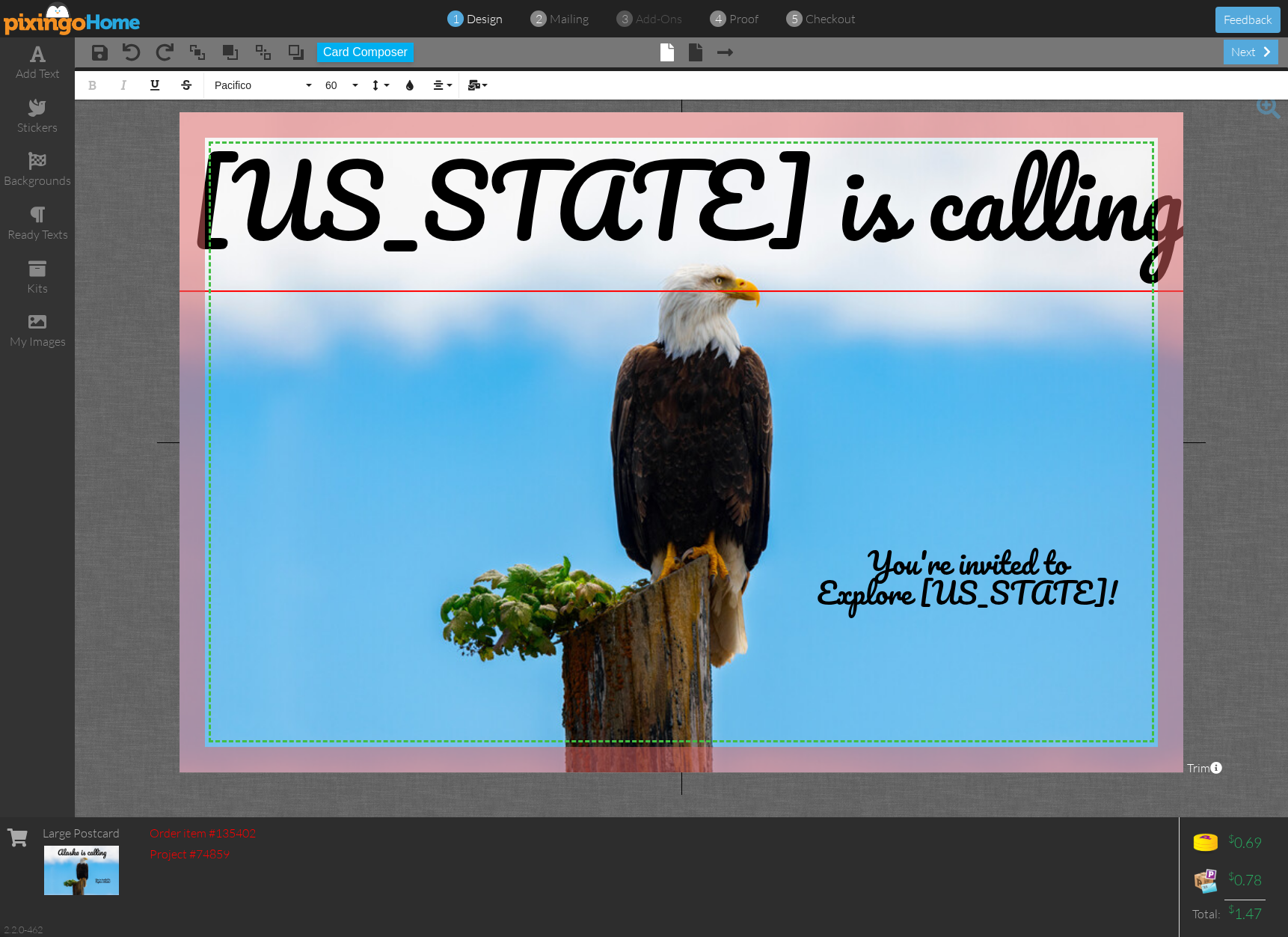
click at [727, 214] on span "[US_STATE] is calling" at bounding box center [688, 199] width 995 height 168
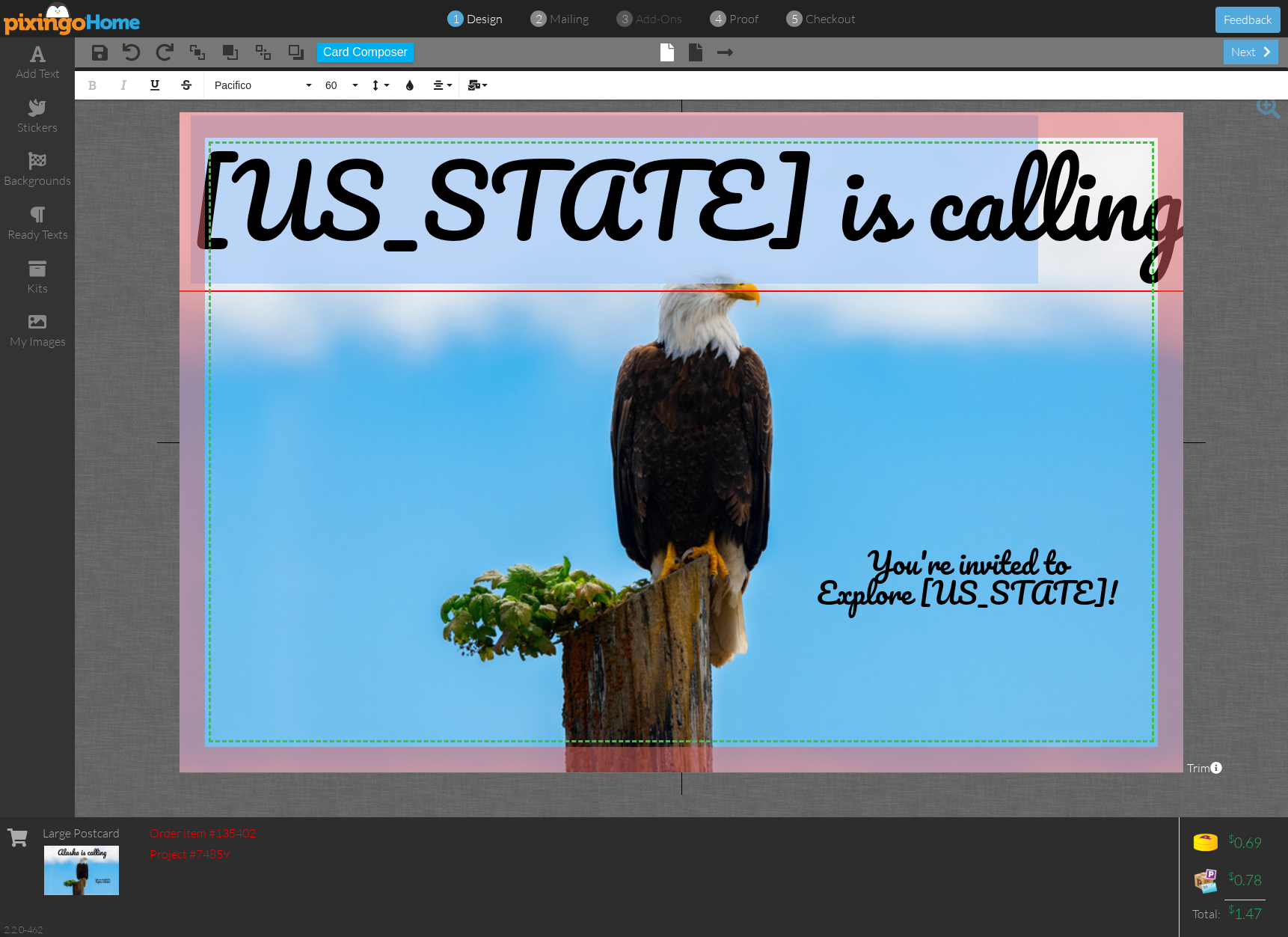
drag, startPoint x: 378, startPoint y: 228, endPoint x: 1016, endPoint y: 207, distance: 638.3
click at [1016, 207] on span "[US_STATE] is calling" at bounding box center [688, 199] width 995 height 168
copy span "[US_STATE] is calling"
click at [899, 582] on span "Explore [US_STATE]!" at bounding box center [967, 592] width 301 height 50
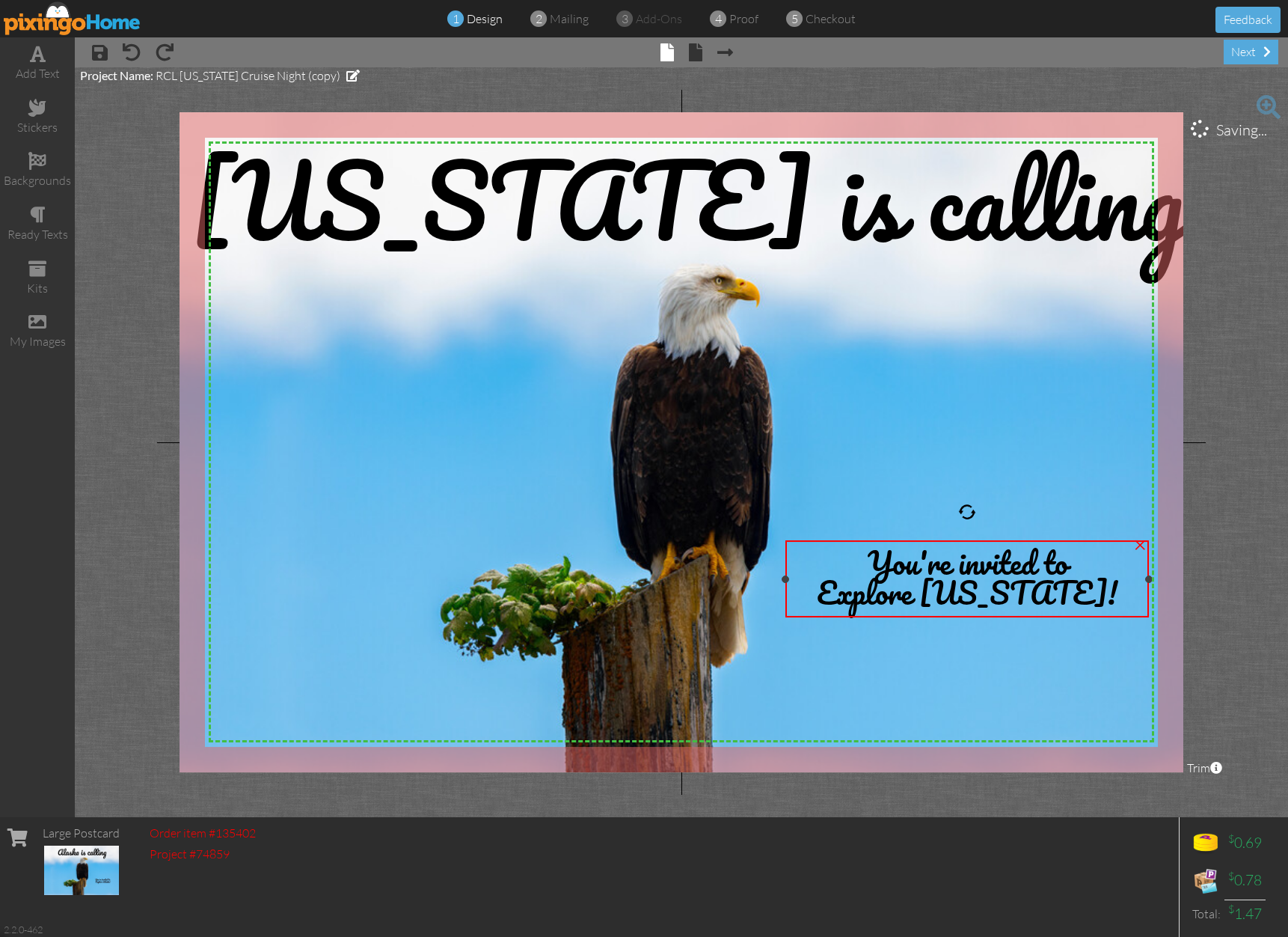
click at [899, 582] on span "Explore [US_STATE]!" at bounding box center [967, 592] width 301 height 50
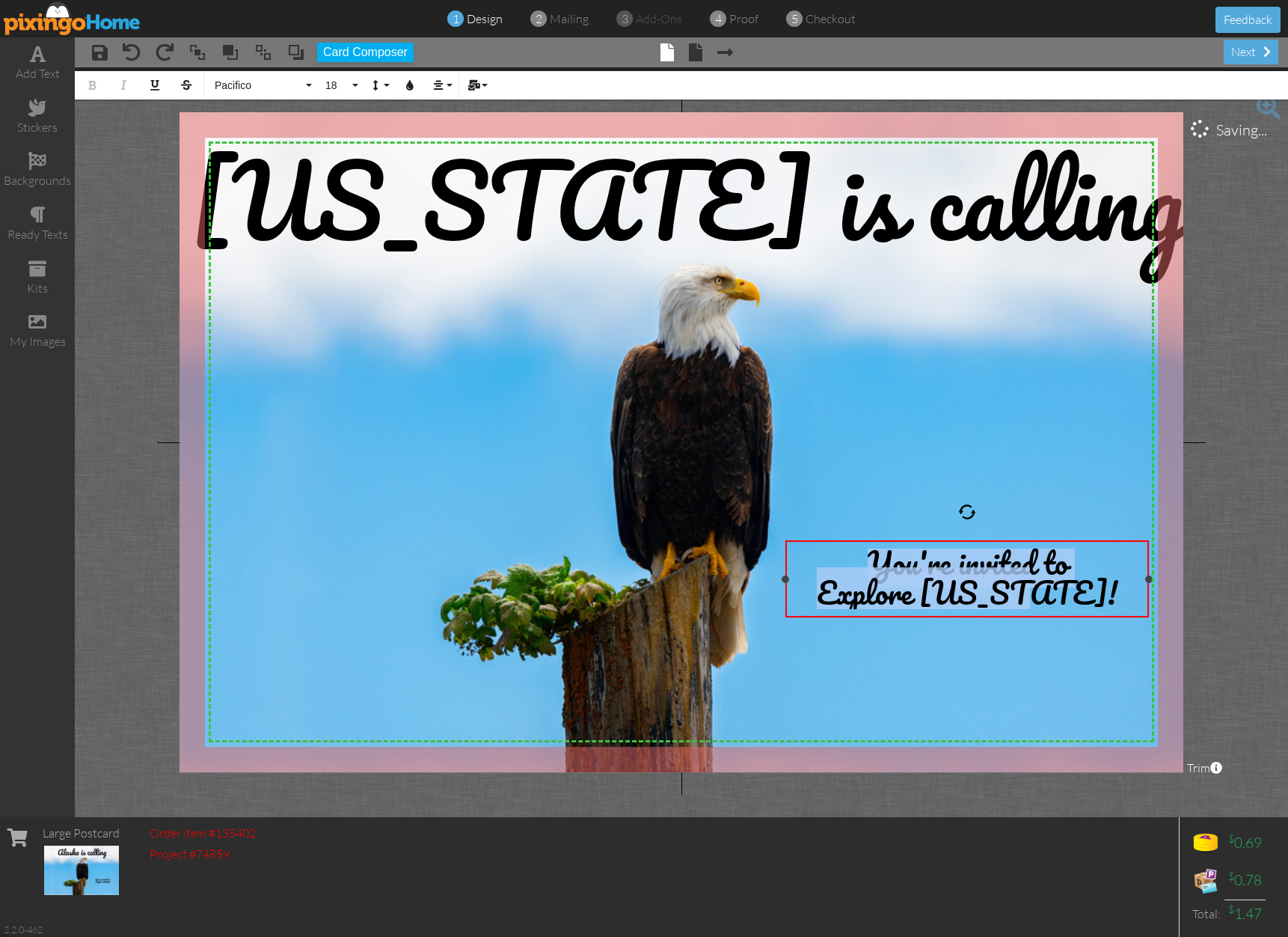
drag, startPoint x: 863, startPoint y: 562, endPoint x: 1062, endPoint y: 574, distance: 199.4
click at [1062, 574] on div "You're invited to Explore [US_STATE]!" at bounding box center [967, 578] width 347 height 60
click at [856, 566] on div "You're invited to" at bounding box center [967, 563] width 347 height 30
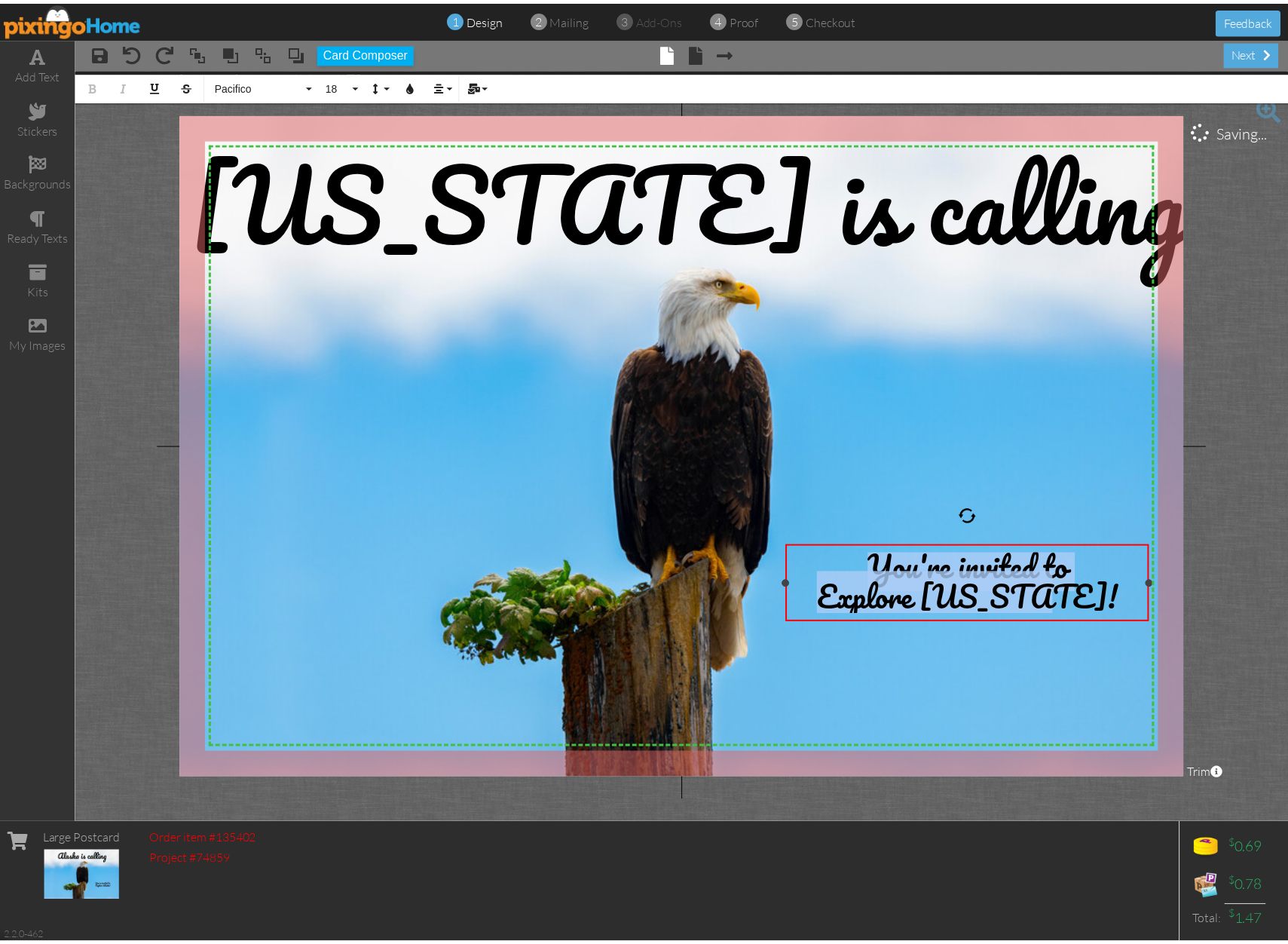
scroll to position [7, 0]
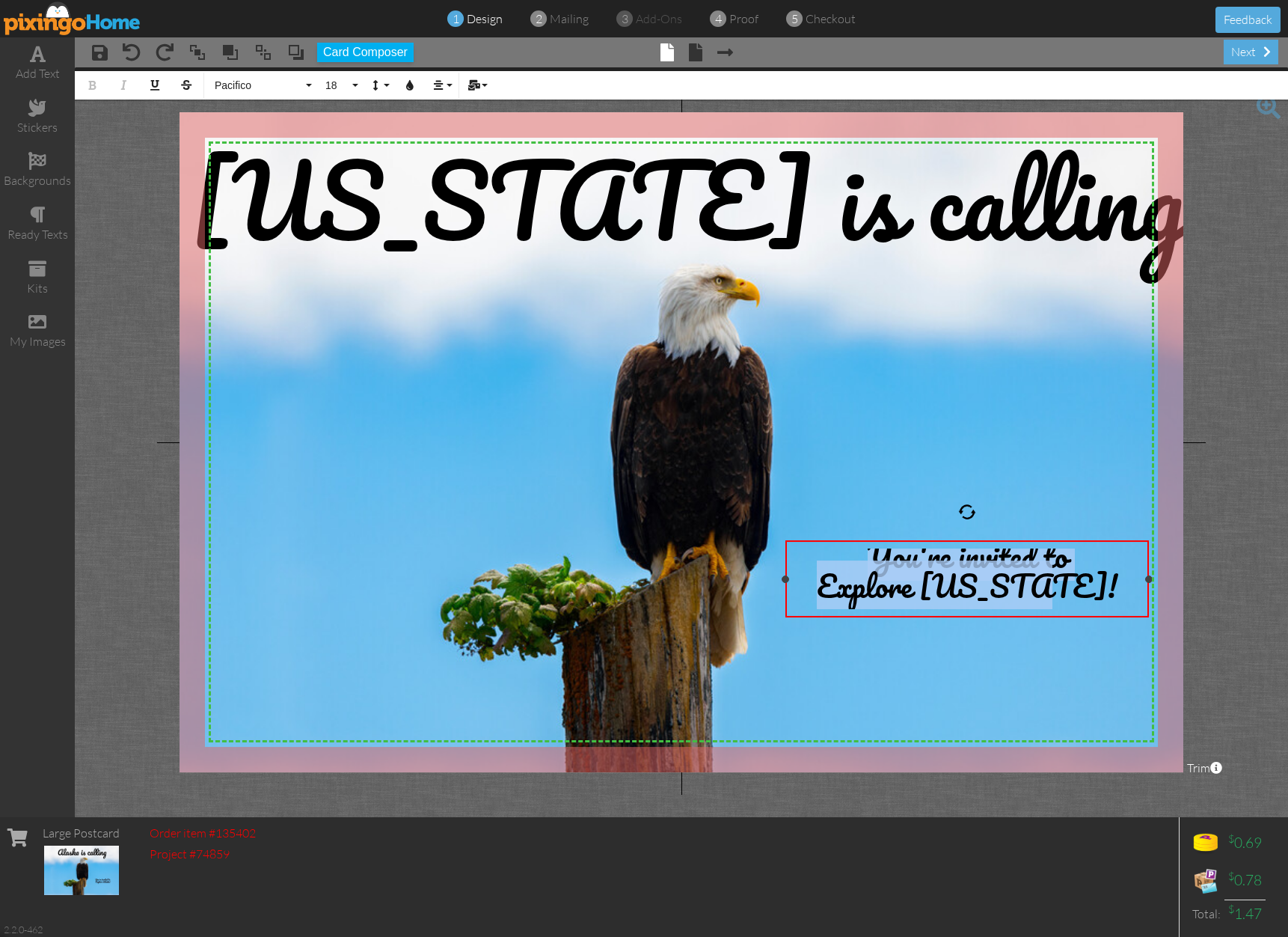
drag, startPoint x: 871, startPoint y: 565, endPoint x: 1080, endPoint y: 586, distance: 210.1
click at [1080, 586] on div "You're invited to Explore [US_STATE]!" at bounding box center [967, 578] width 347 height 60
copy div "You're invited to Explore [US_STATE]!"
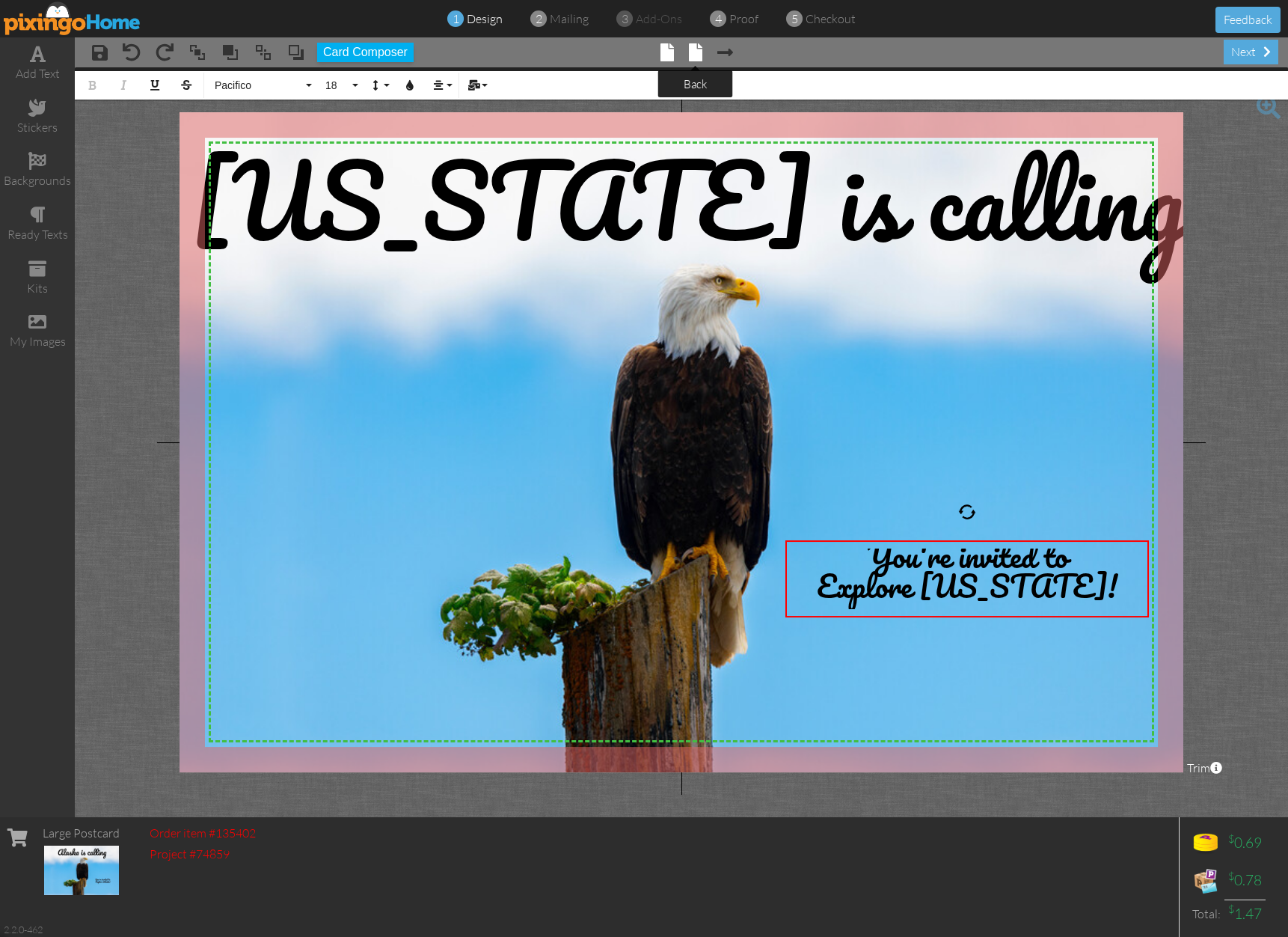
click at [697, 50] on span at bounding box center [695, 52] width 13 height 18
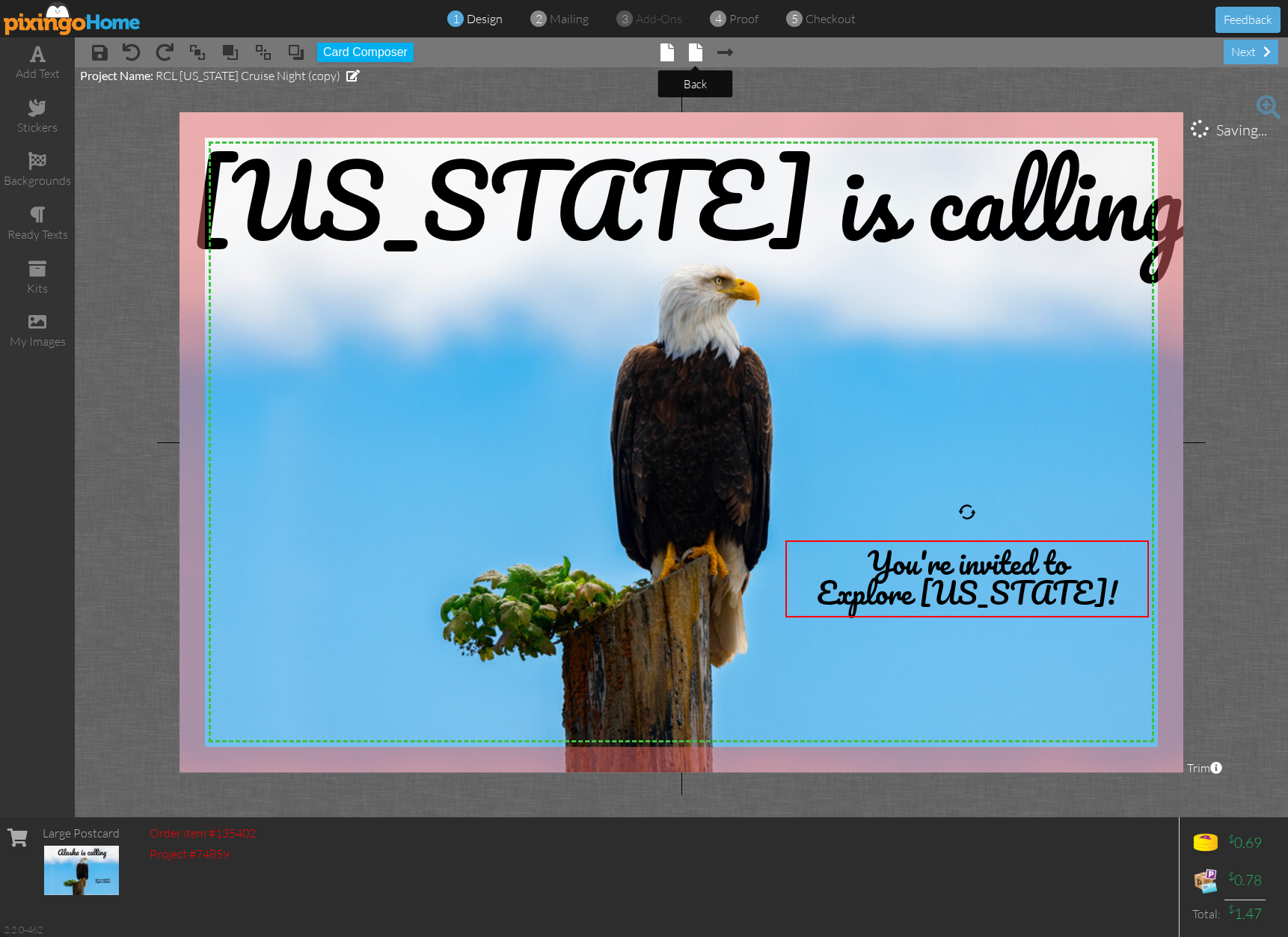
click at [697, 50] on span at bounding box center [695, 52] width 13 height 18
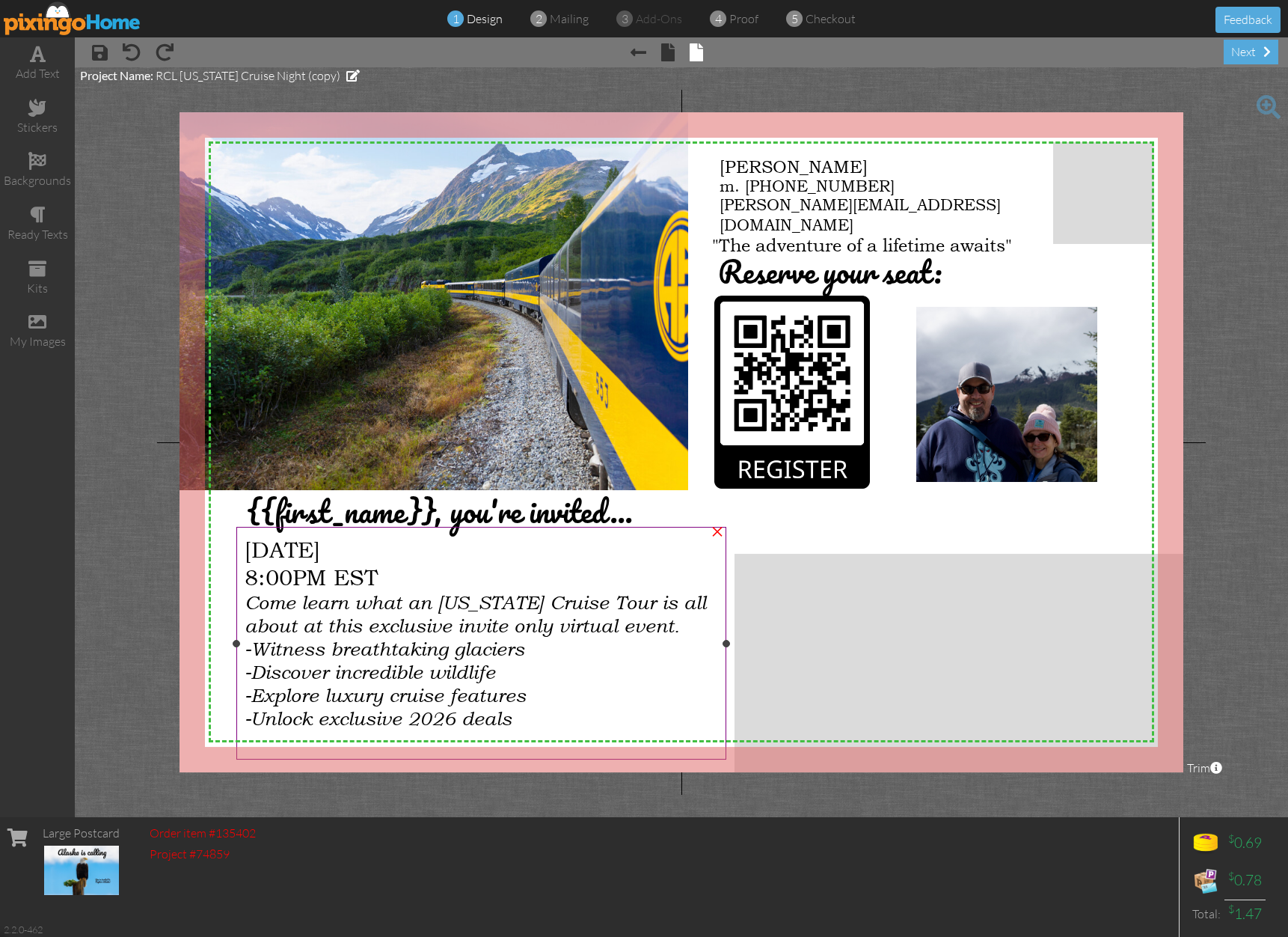
click at [289, 576] on span "8:00PM EST" at bounding box center [311, 576] width 133 height 27
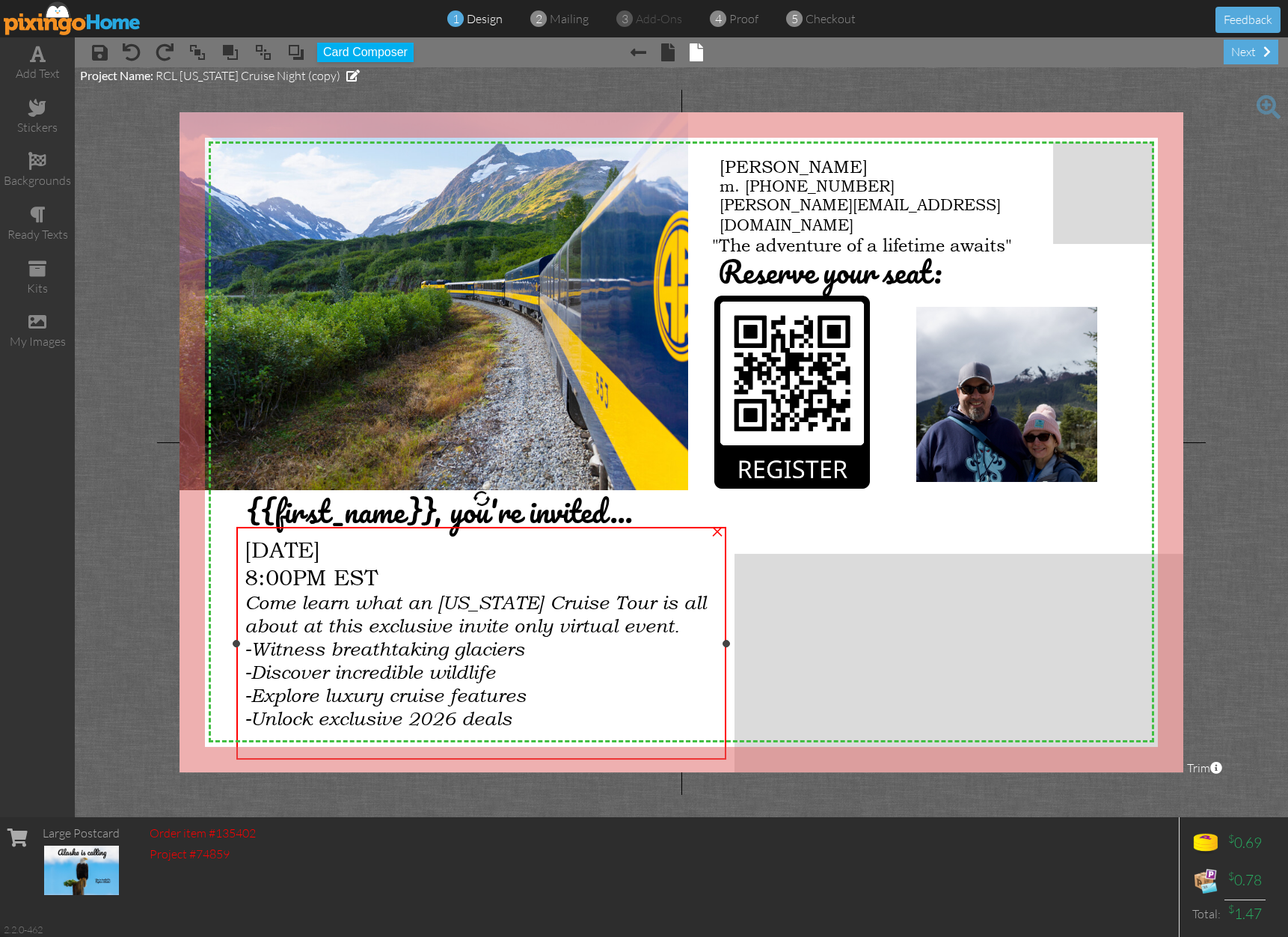
click at [251, 549] on span "[DATE]" at bounding box center [282, 548] width 76 height 27
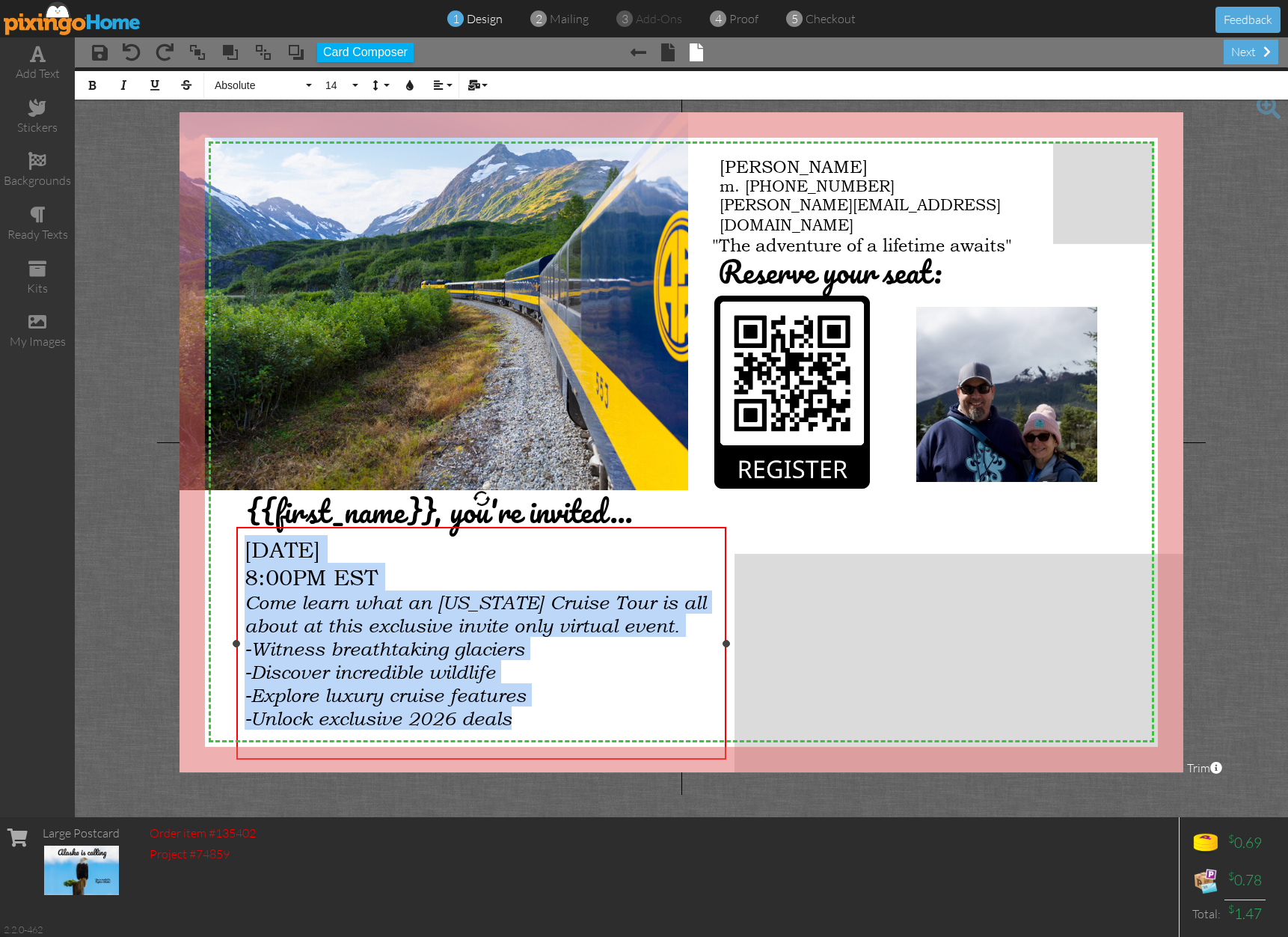
drag, startPoint x: 249, startPoint y: 547, endPoint x: 561, endPoint y: 710, distance: 352.0
click at [561, 710] on div "[DATE] 8:00PM EST Come learn what an [US_STATE] Cruise Tour is all about at thi…" at bounding box center [482, 648] width 474 height 225
copy div "[DATE] 8:00PM EST Come learn what an [US_STATE] Cruise Tour is all about at thi…"
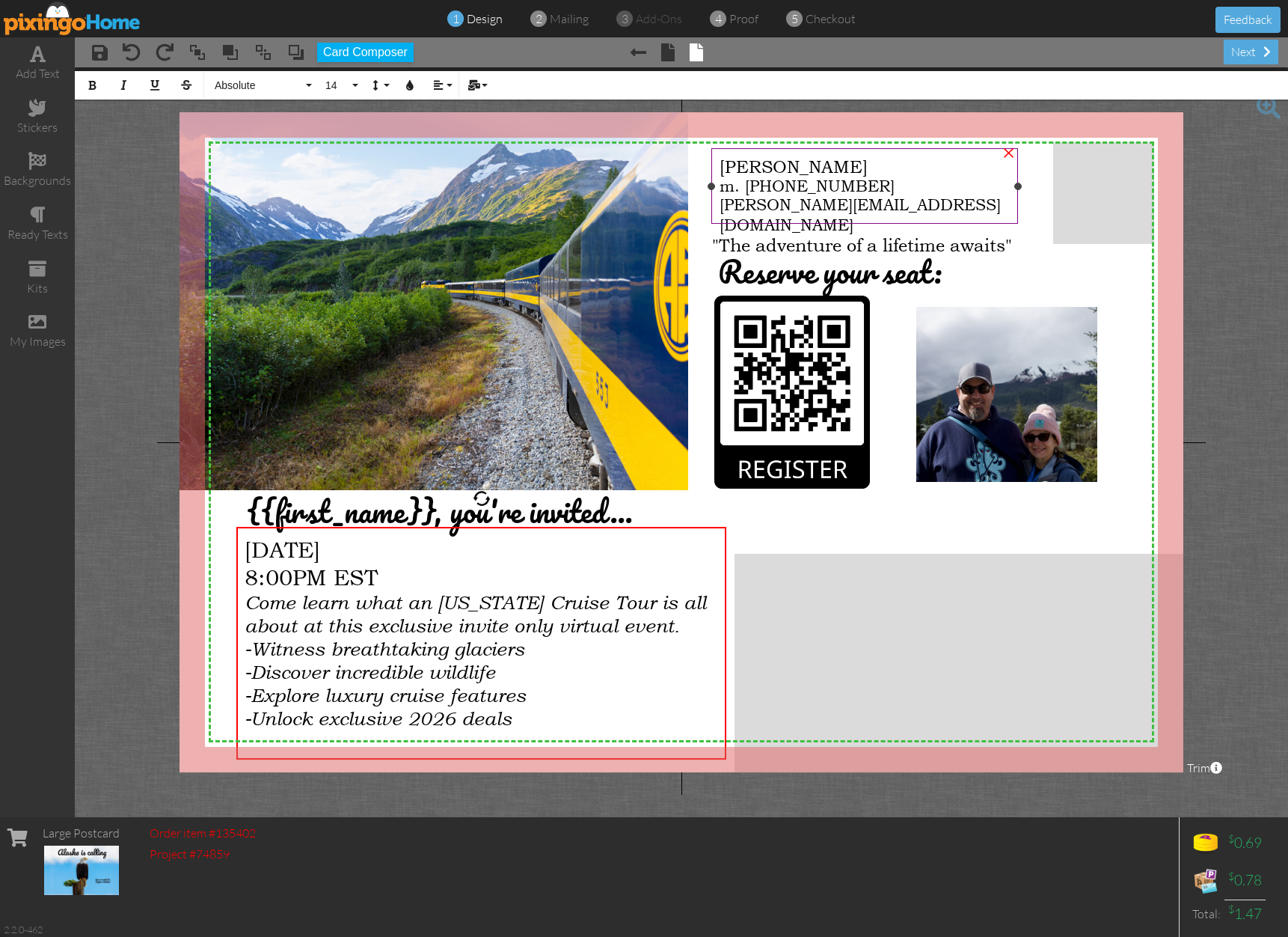
click at [784, 206] on span "[PERSON_NAME][EMAIL_ADDRESS][DOMAIN_NAME]" at bounding box center [860, 215] width 282 height 39
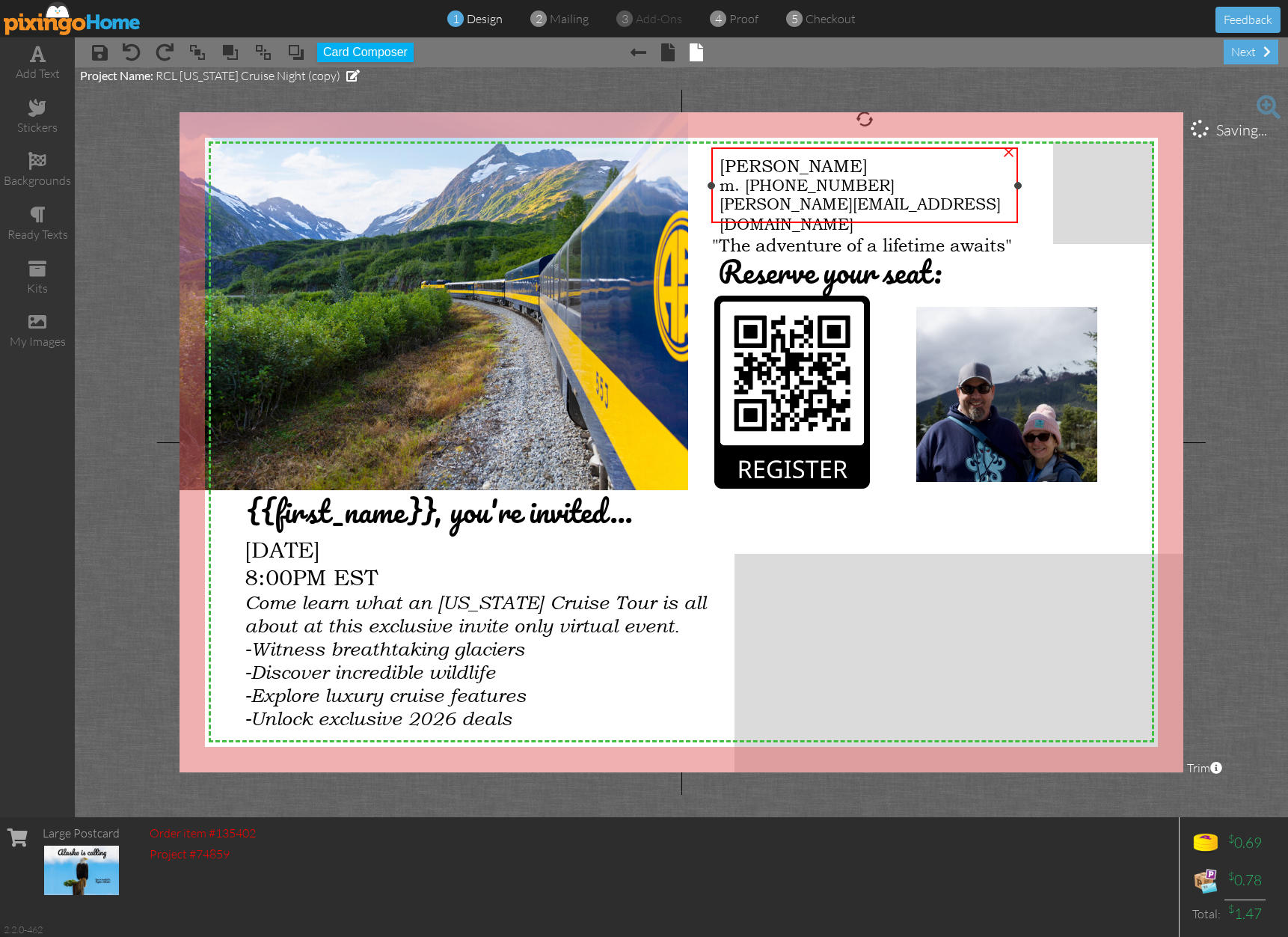
click at [721, 170] on span "[PERSON_NAME]" at bounding box center [793, 166] width 148 height 20
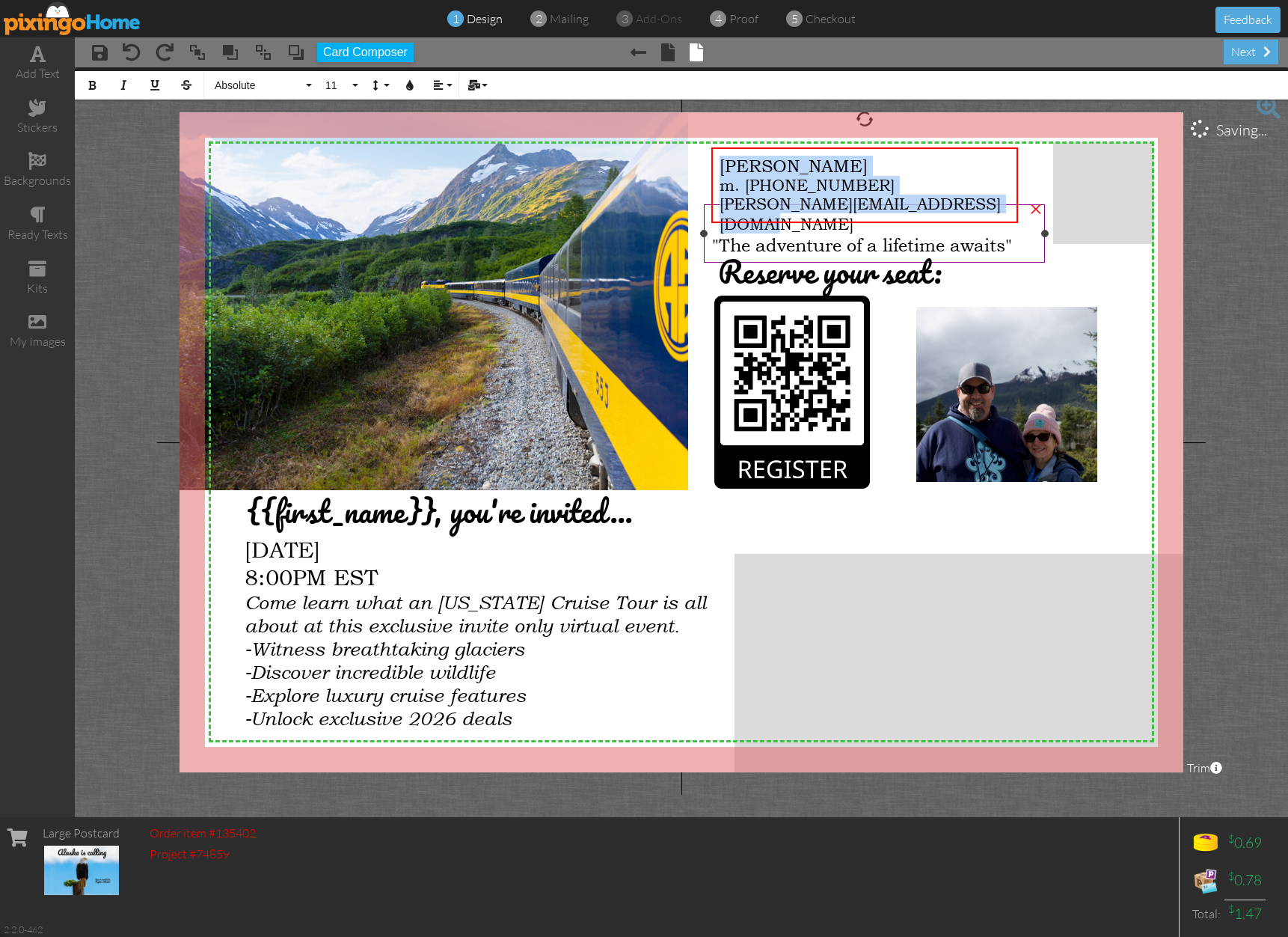
drag, startPoint x: 720, startPoint y: 169, endPoint x: 1027, endPoint y: 212, distance: 310.0
click at [1027, 212] on div "X X X X X X X X X X X X X X X X X X X X X X X X X X X X X X X X X X X X X X X X…" at bounding box center [682, 442] width 1004 height 660
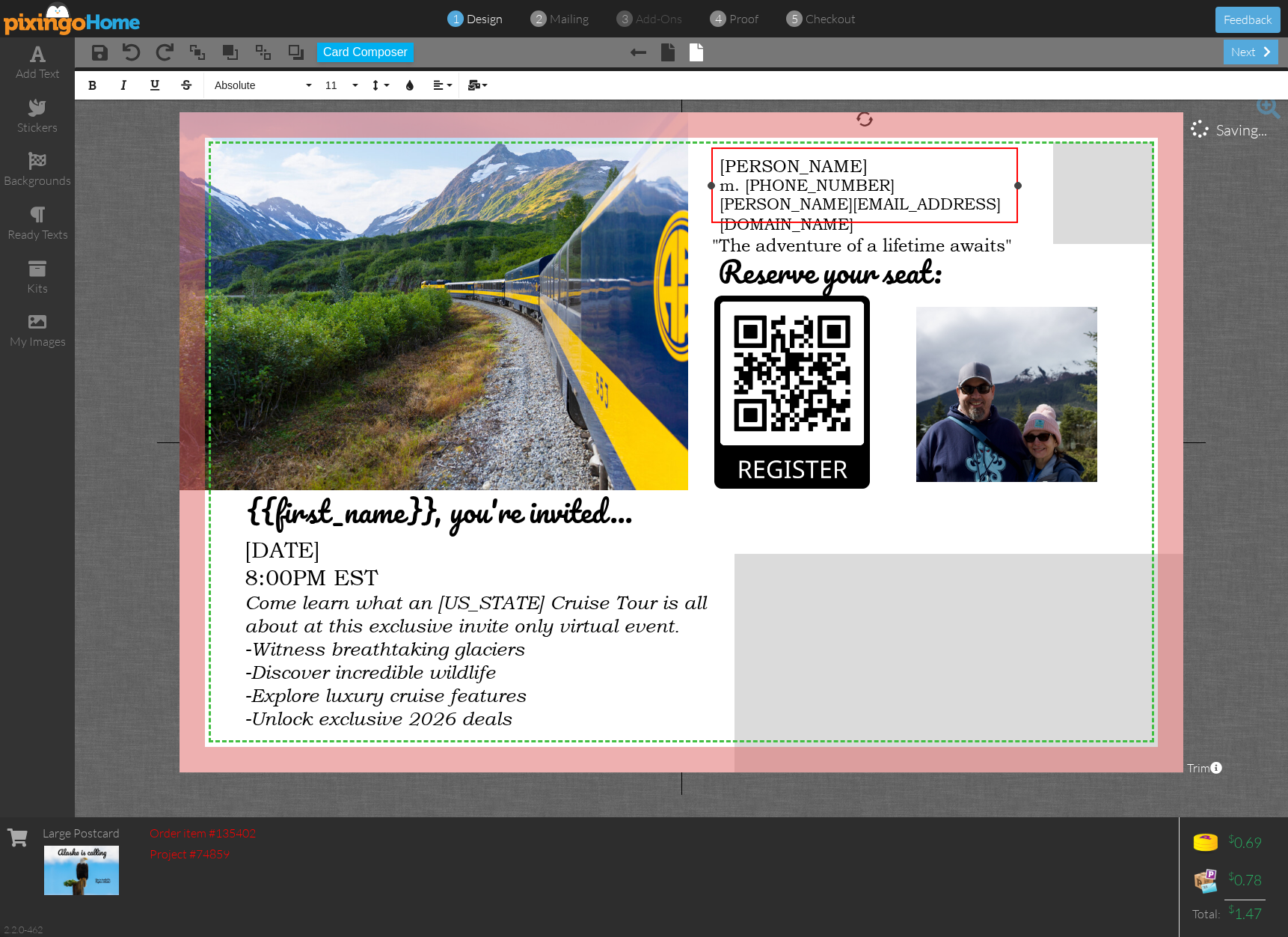
click at [1021, 212] on div at bounding box center [864, 185] width 314 height 82
click at [1017, 211] on div "[PERSON_NAME] [PHONE_NUMBER] [PERSON_NAME][EMAIL_ADDRESS][DOMAIN_NAME]" at bounding box center [864, 195] width 306 height 94
click at [1014, 196] on div "[PERSON_NAME] [PHONE_NUMBER] [PERSON_NAME][EMAIL_ADDRESS][DOMAIN_NAME]" at bounding box center [864, 195] width 306 height 94
click at [812, 195] on span "m. [PHONE_NUMBER]" at bounding box center [807, 185] width 175 height 19
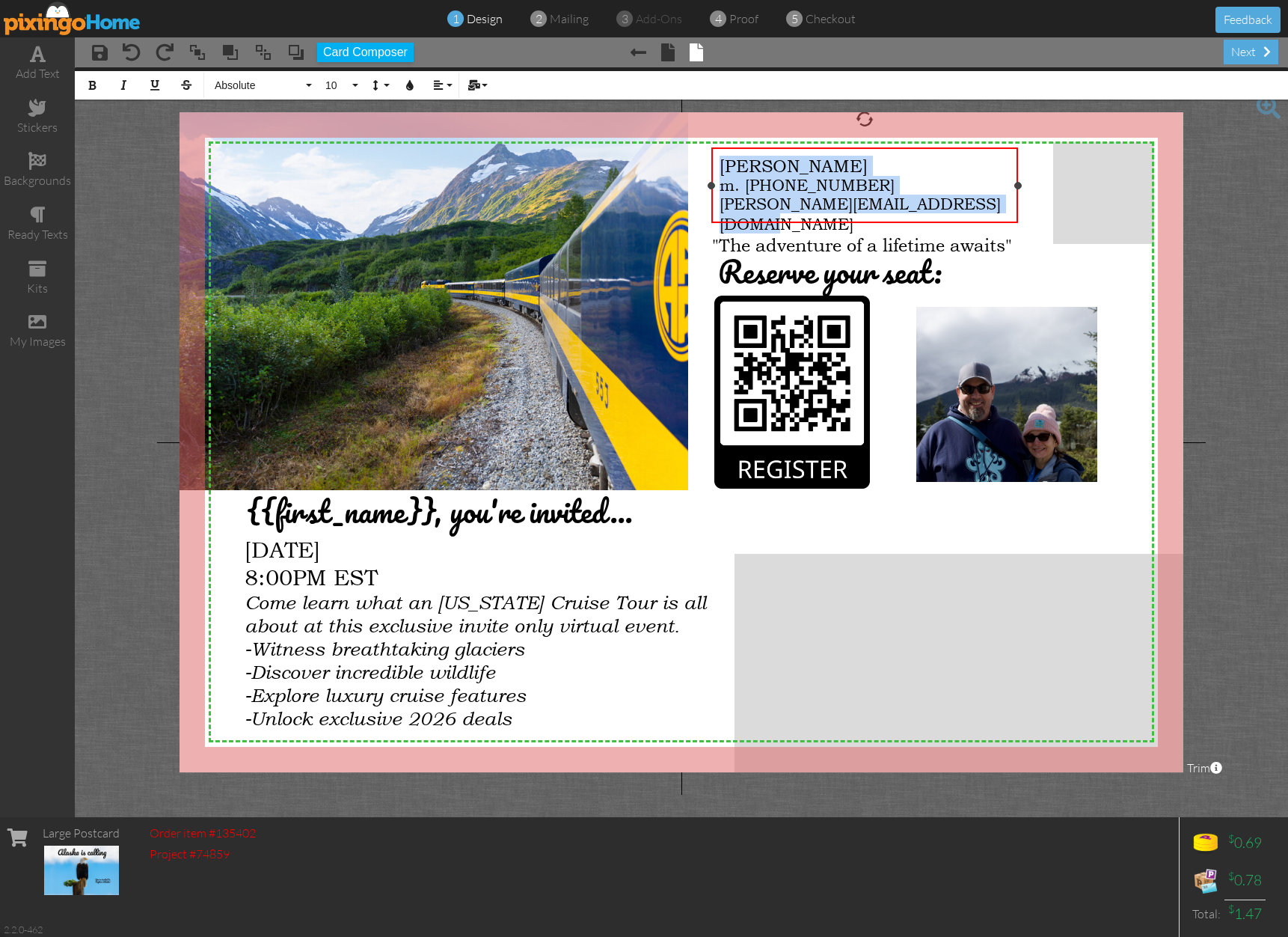
drag, startPoint x: 723, startPoint y: 163, endPoint x: 1006, endPoint y: 205, distance: 286.1
click at [1006, 205] on div "[PERSON_NAME] [PHONE_NUMBER] [PERSON_NAME][EMAIL_ADDRESS][DOMAIN_NAME]" at bounding box center [864, 194] width 290 height 77
copy div "[PERSON_NAME] [PHONE_NUMBER] [PERSON_NAME][EMAIL_ADDRESS][DOMAIN_NAME]"
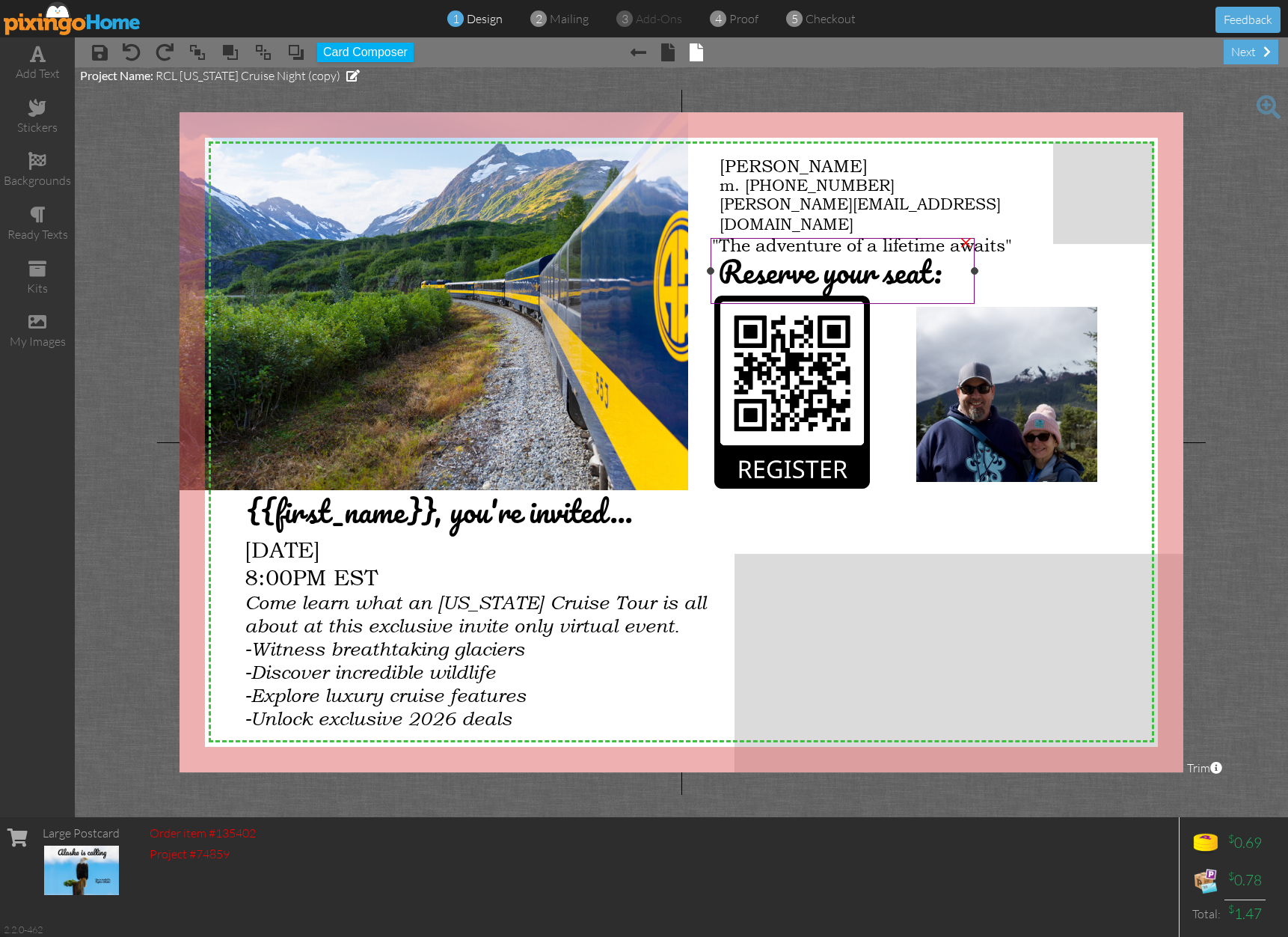
click at [837, 282] on span "Reserve your seat:" at bounding box center [830, 271] width 224 height 50
click at [754, 402] on img at bounding box center [792, 393] width 156 height 193
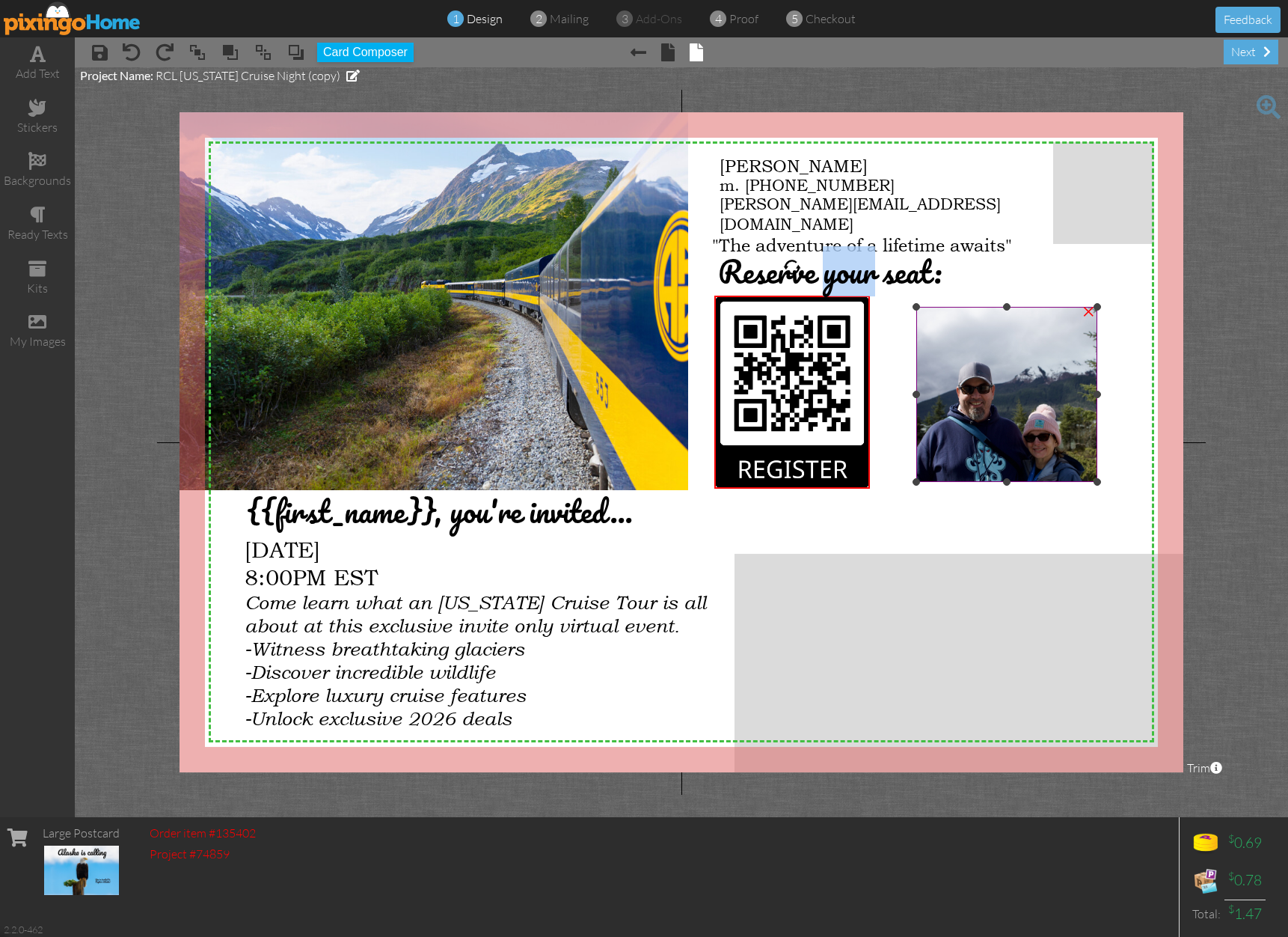
click at [1015, 366] on img at bounding box center [1025, 394] width 263 height 175
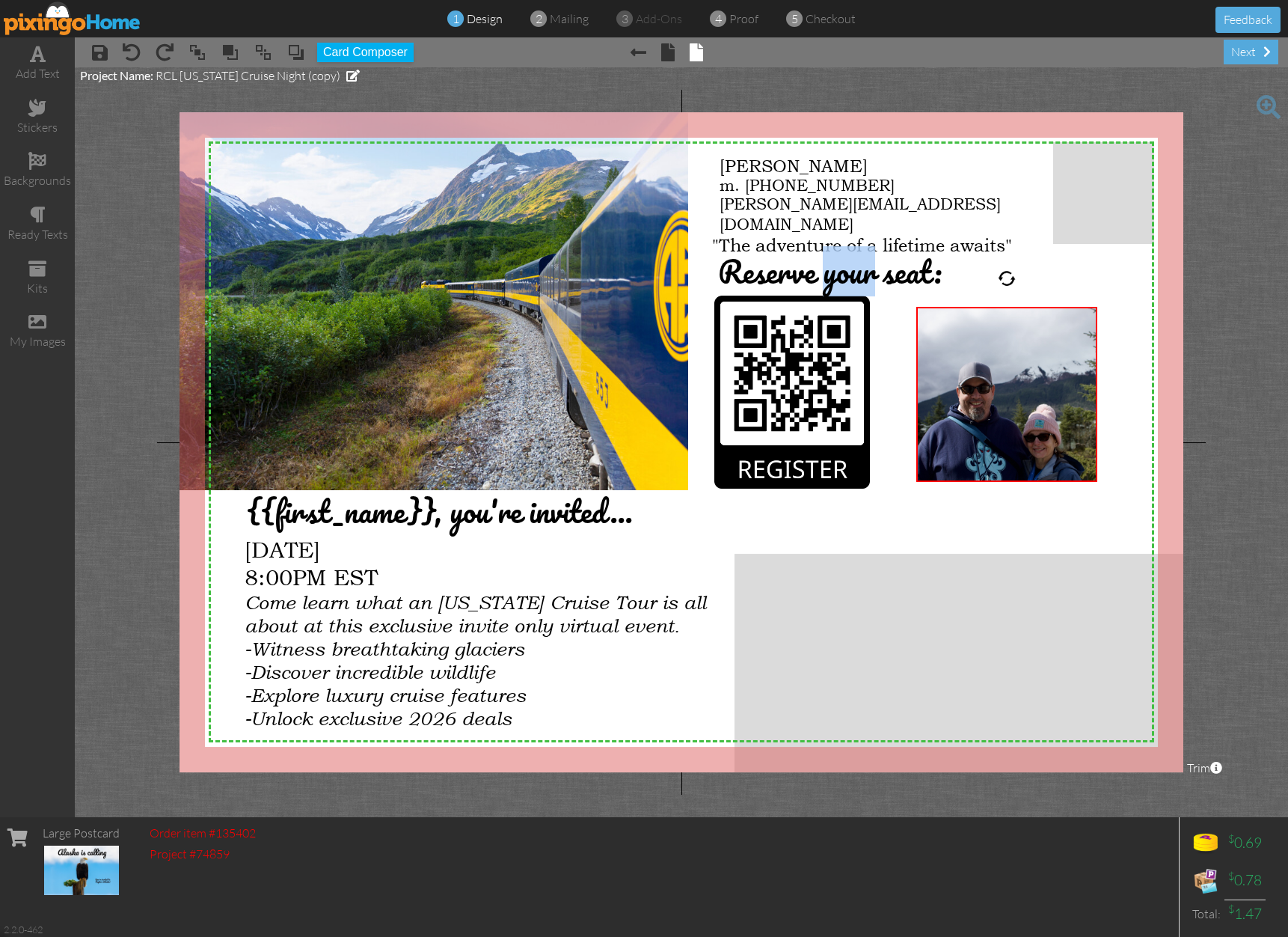
click at [123, 27] on img at bounding box center [73, 18] width 138 height 34
